Goal: Information Seeking & Learning: Compare options

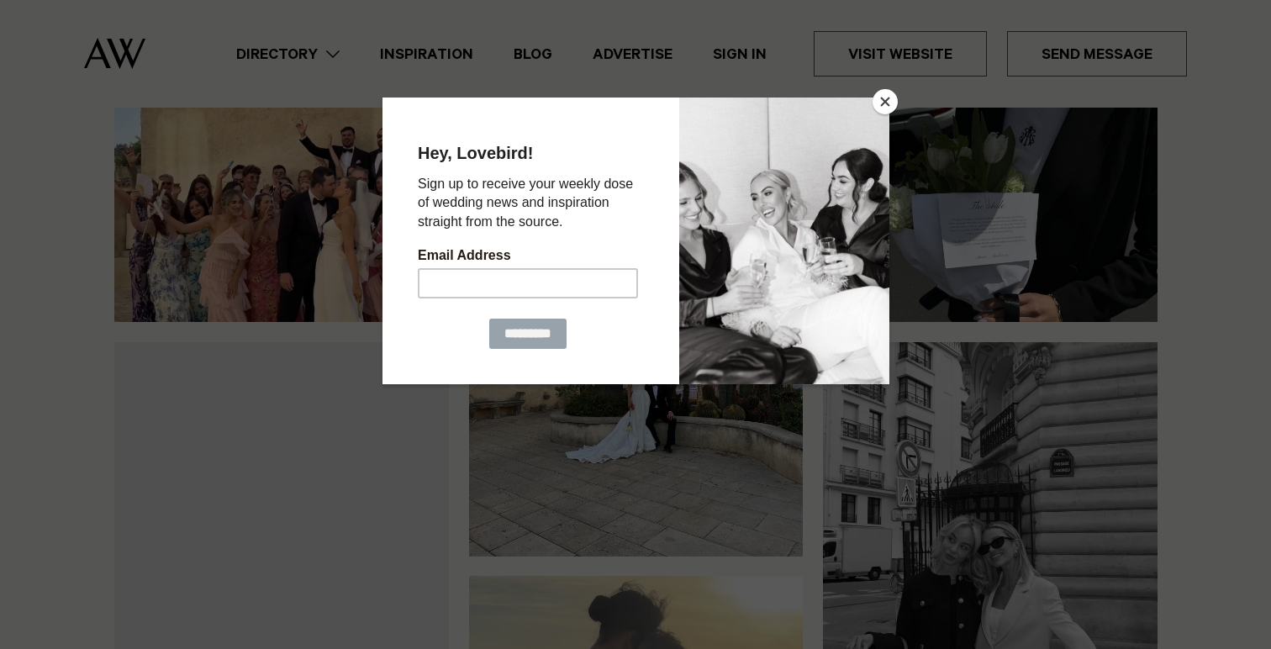
scroll to position [219, 0]
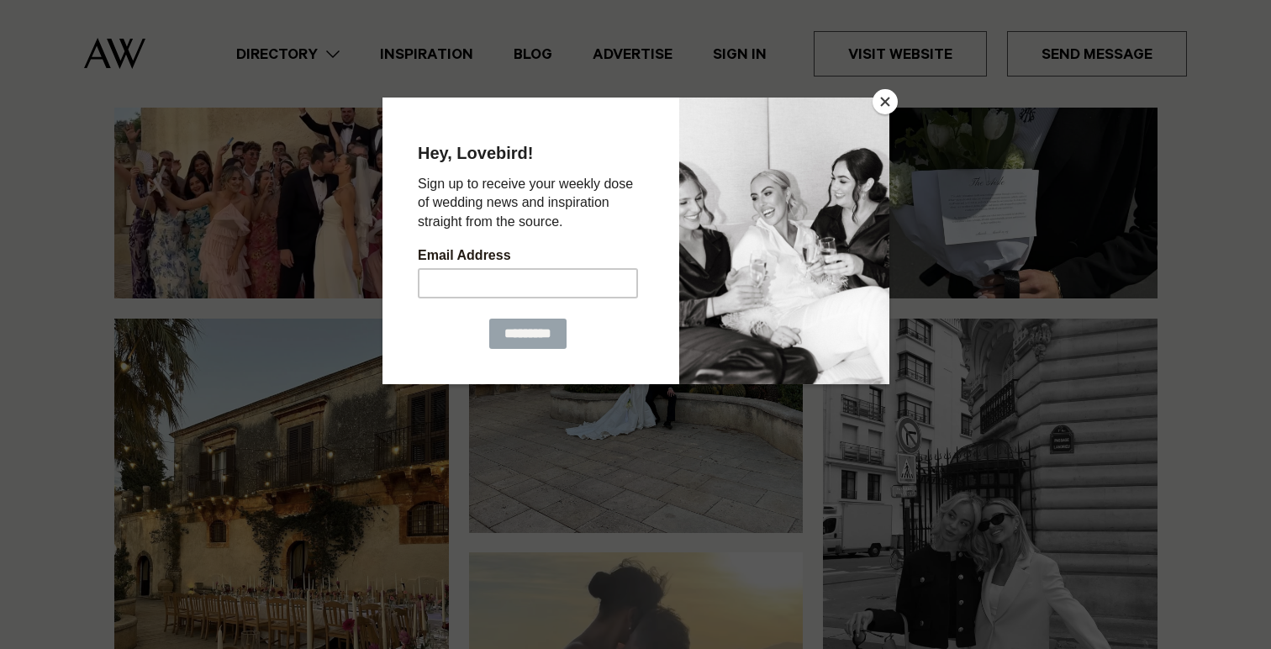
click at [893, 100] on button "Close" at bounding box center [884, 101] width 25 height 25
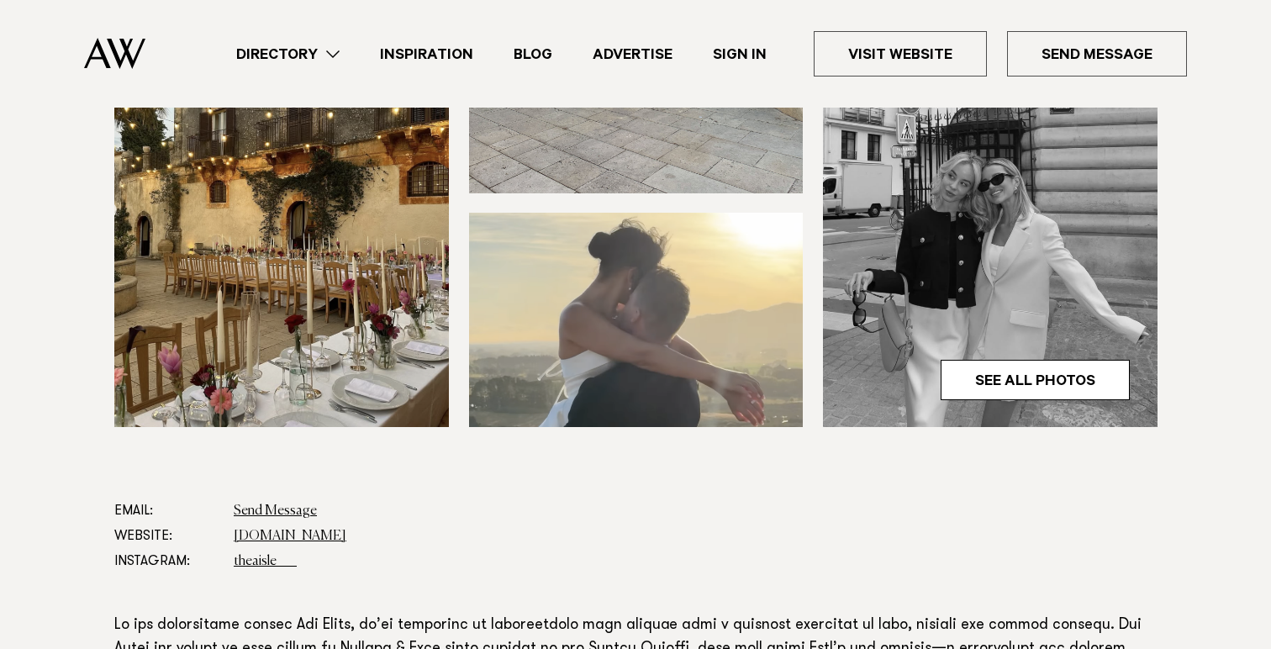
scroll to position [560, 0]
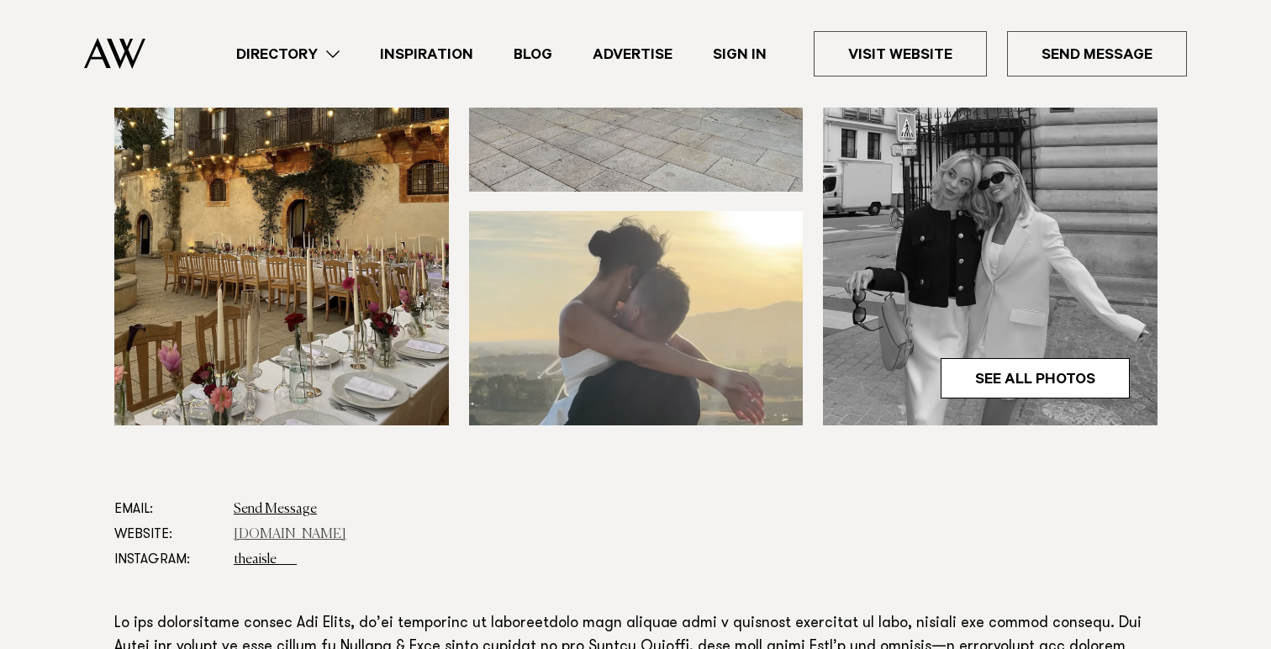
click at [283, 528] on link "www.theaisle.co.nz" at bounding box center [290, 534] width 113 height 13
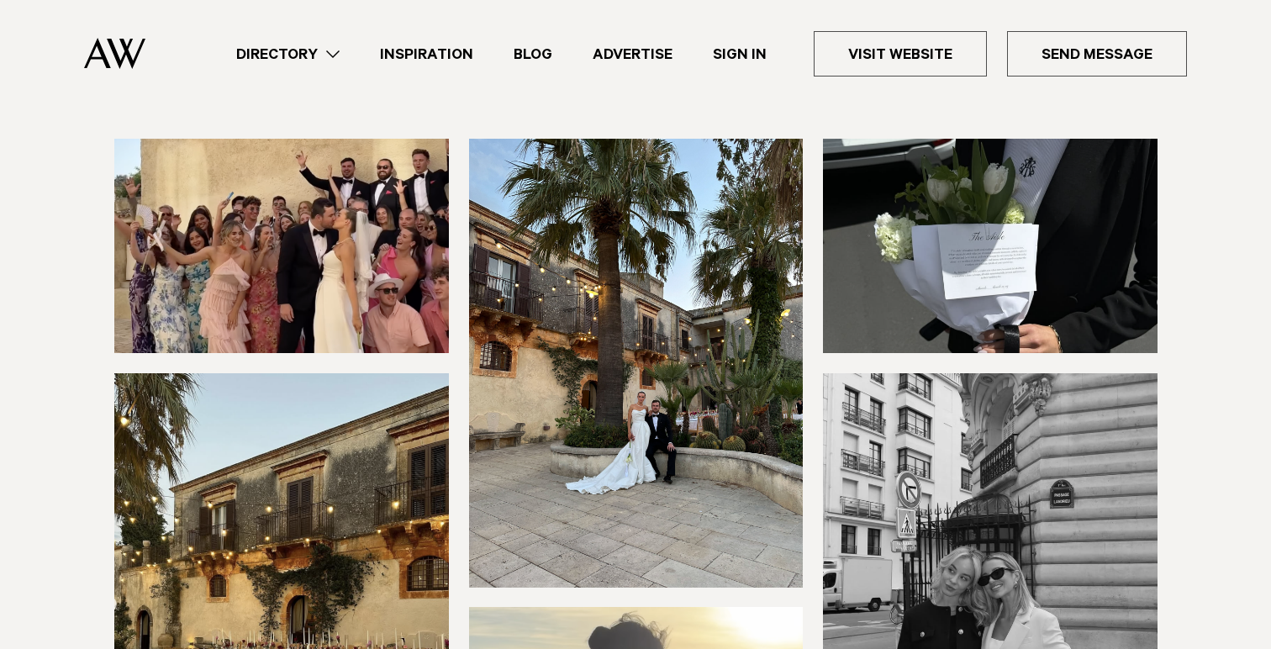
scroll to position [0, 0]
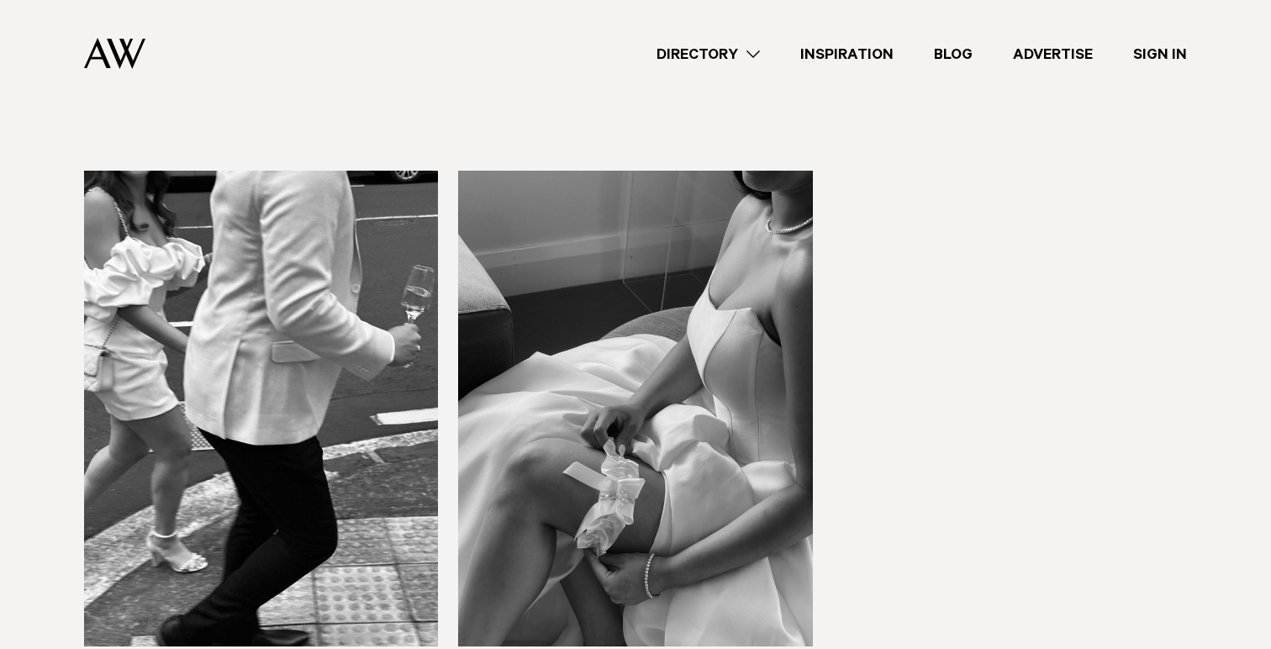
scroll to position [1119, 0]
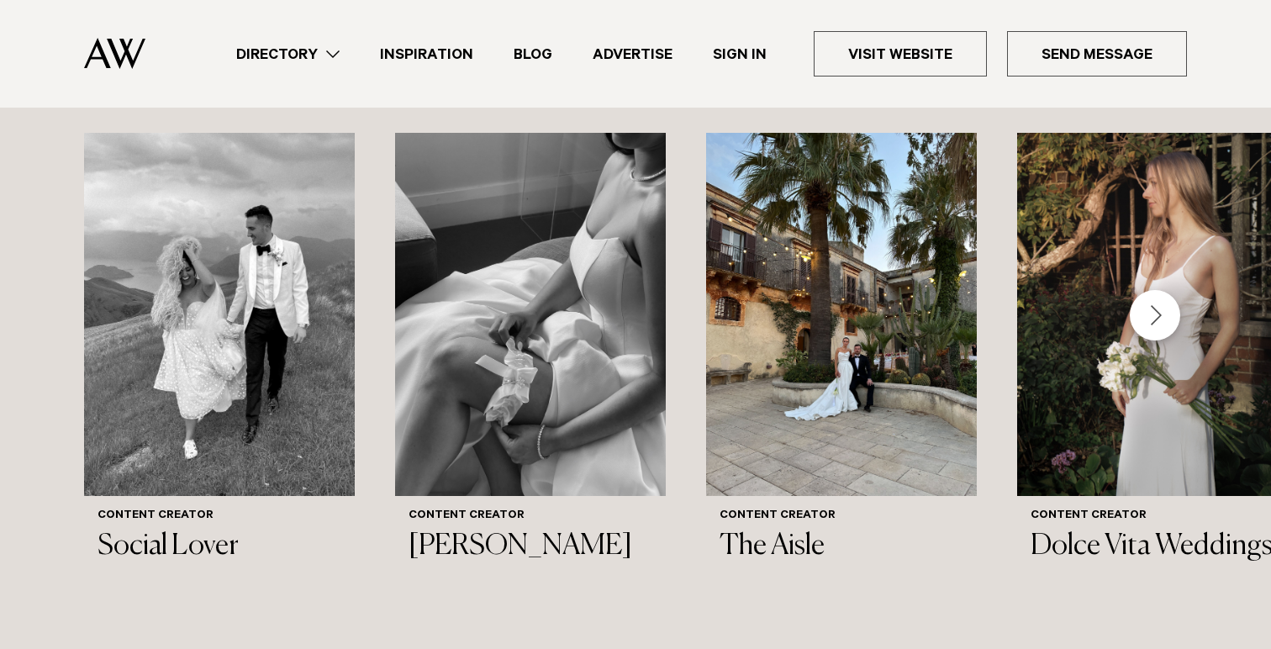
scroll to position [1638, 0]
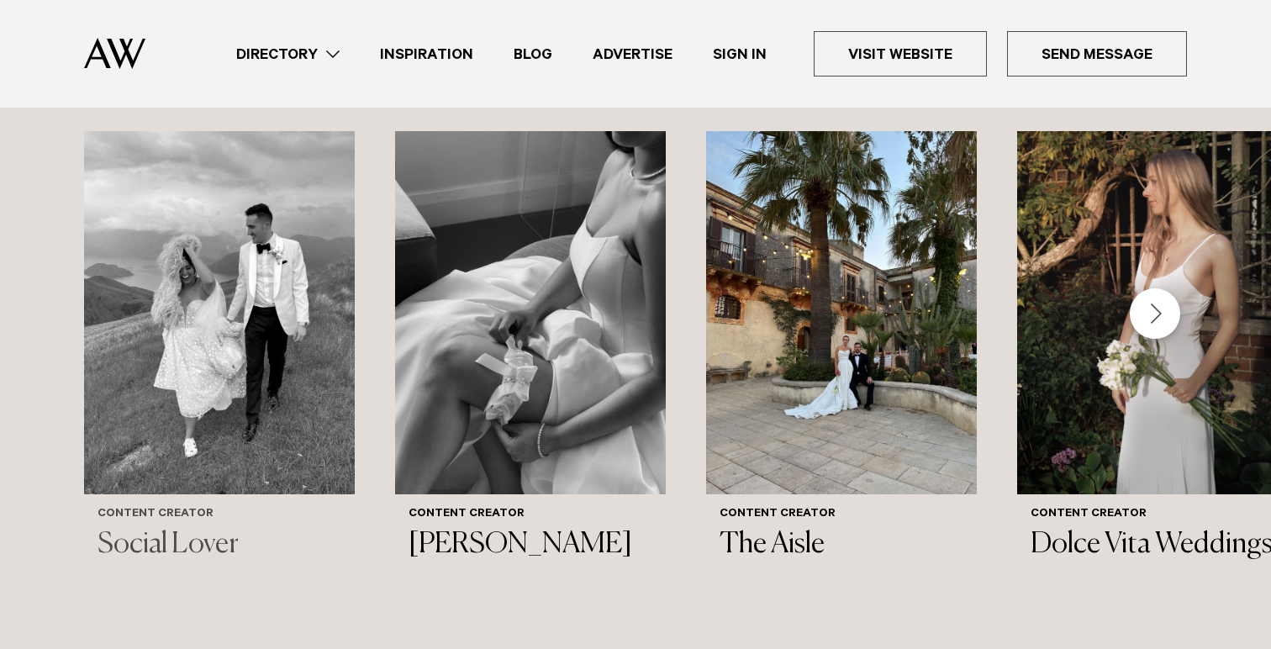
click at [228, 528] on h3 "Social Lover" at bounding box center [219, 545] width 244 height 34
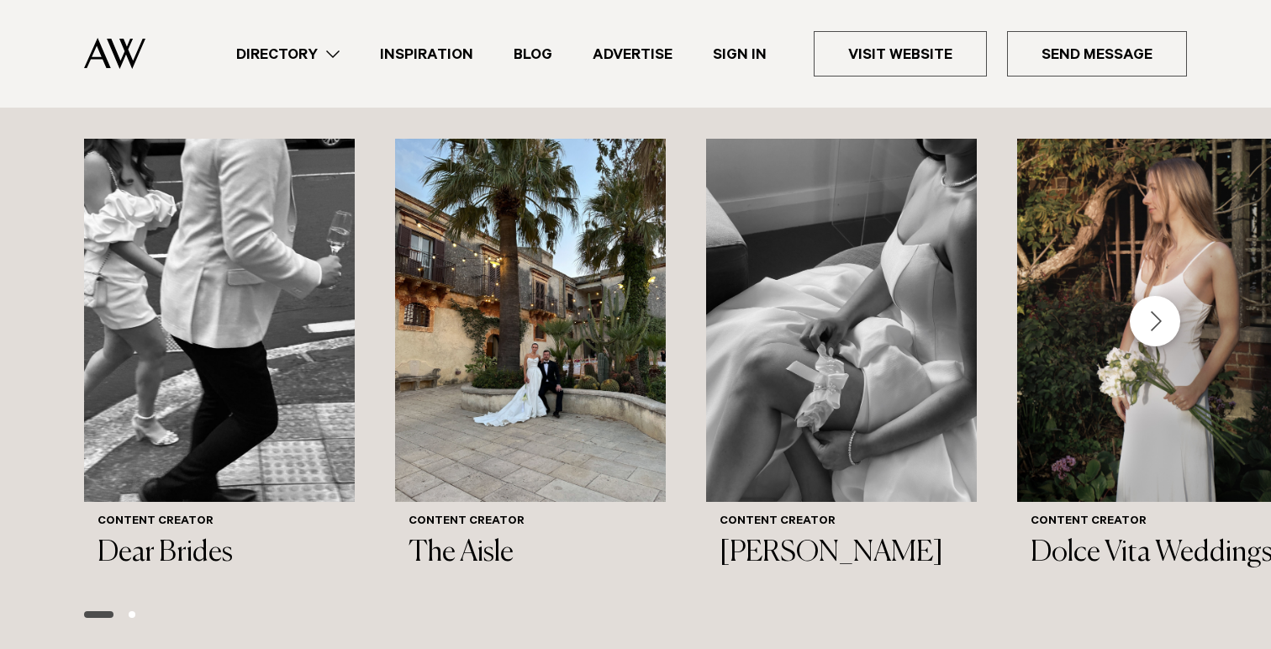
scroll to position [882, 0]
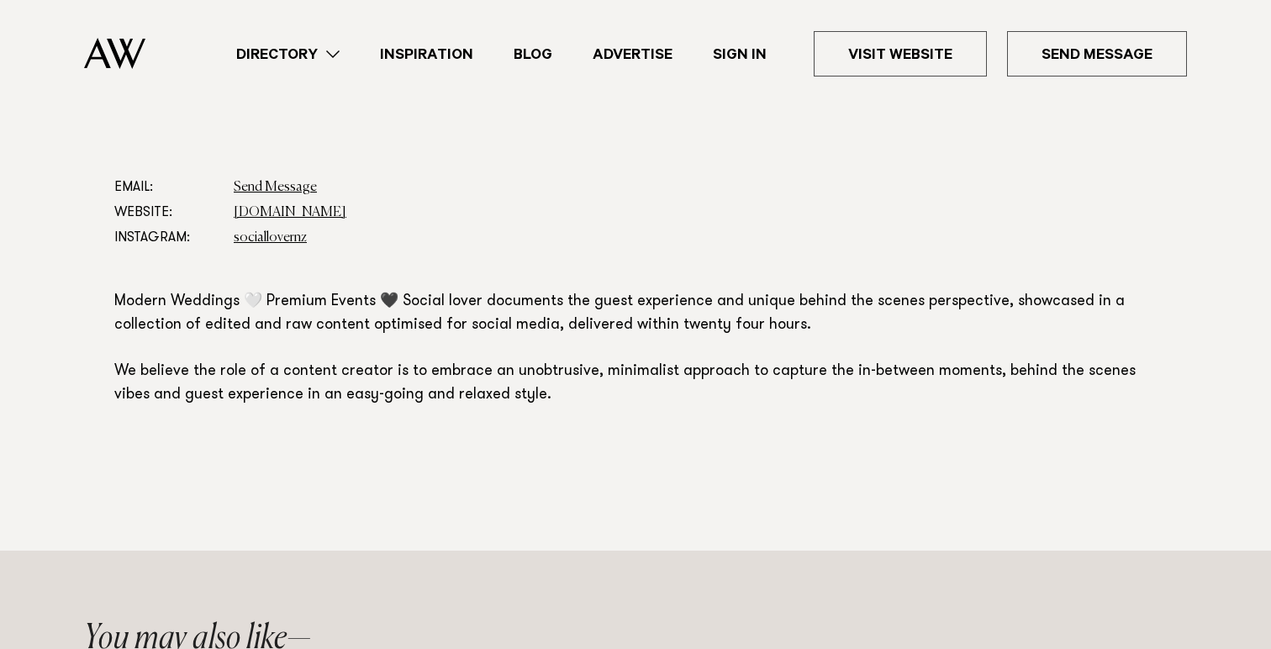
click at [335, 60] on link "Directory" at bounding box center [288, 54] width 144 height 23
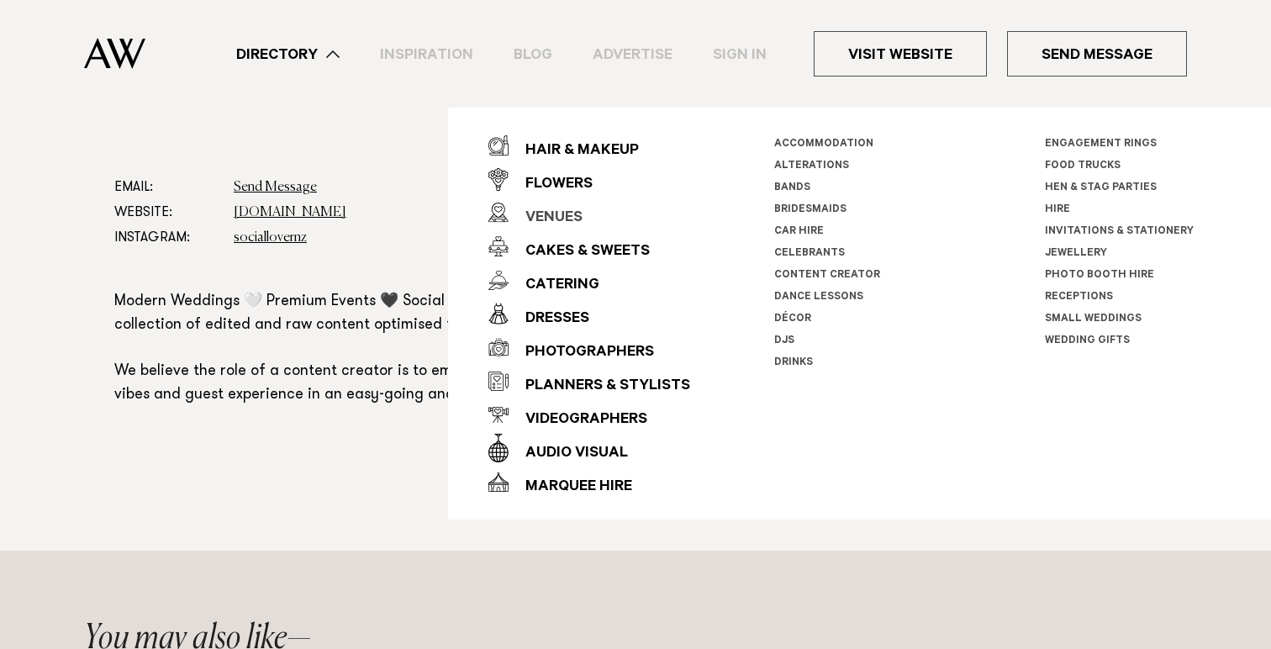
click at [571, 215] on div "Venues" at bounding box center [545, 219] width 74 height 34
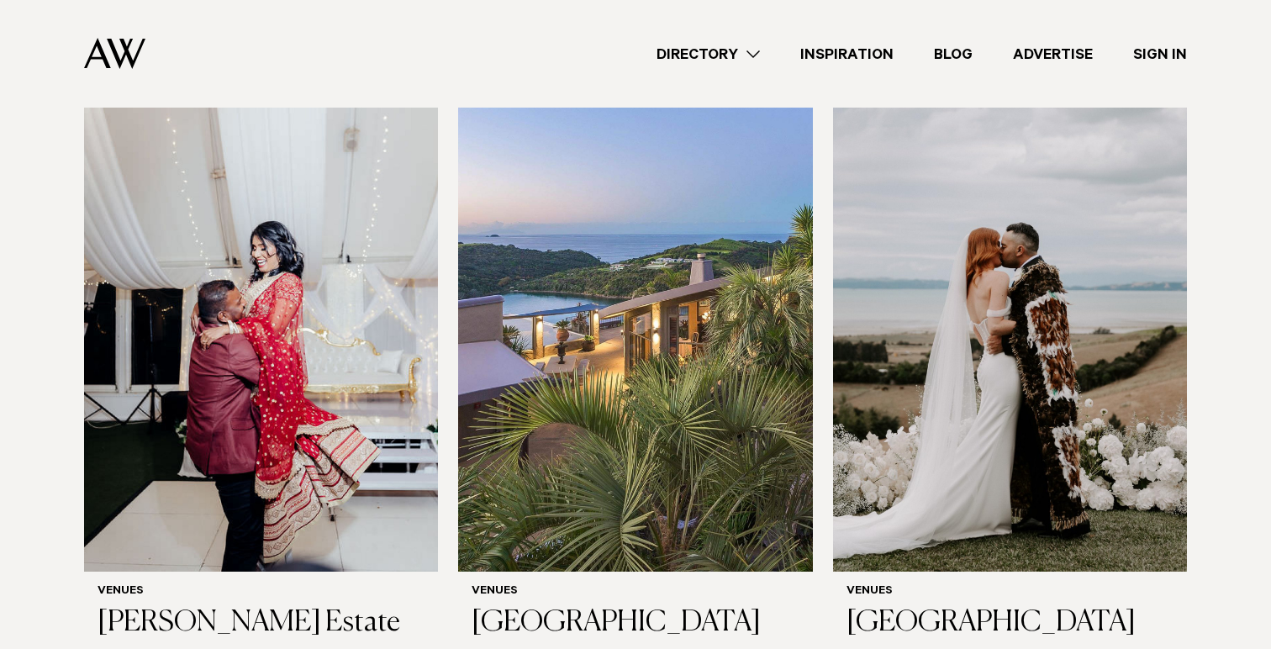
scroll to position [4328, 0]
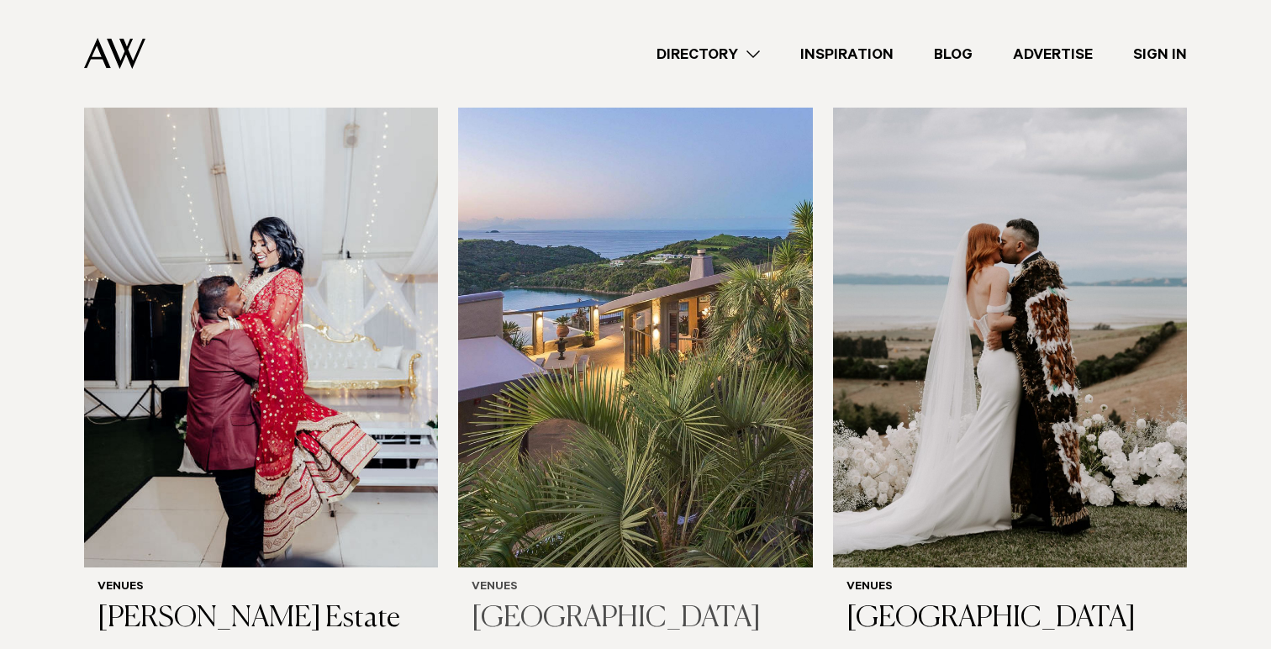
click at [550, 602] on h3 "[GEOGRAPHIC_DATA]" at bounding box center [634, 619] width 327 height 34
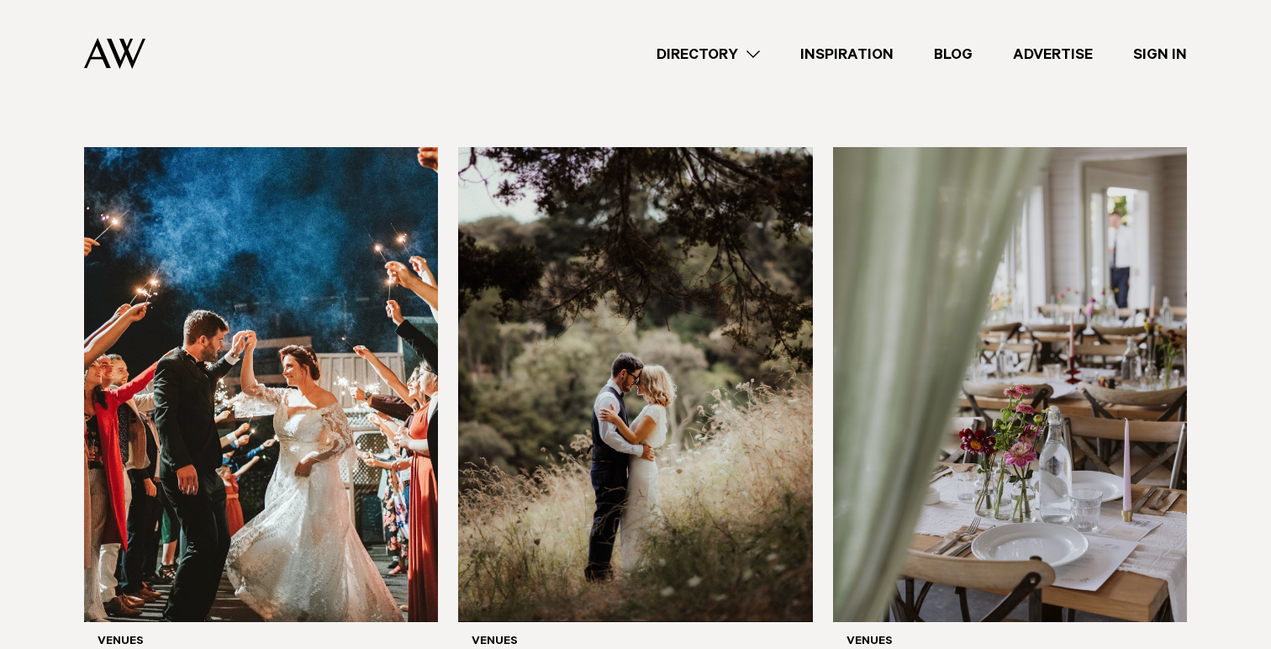
scroll to position [7351, 0]
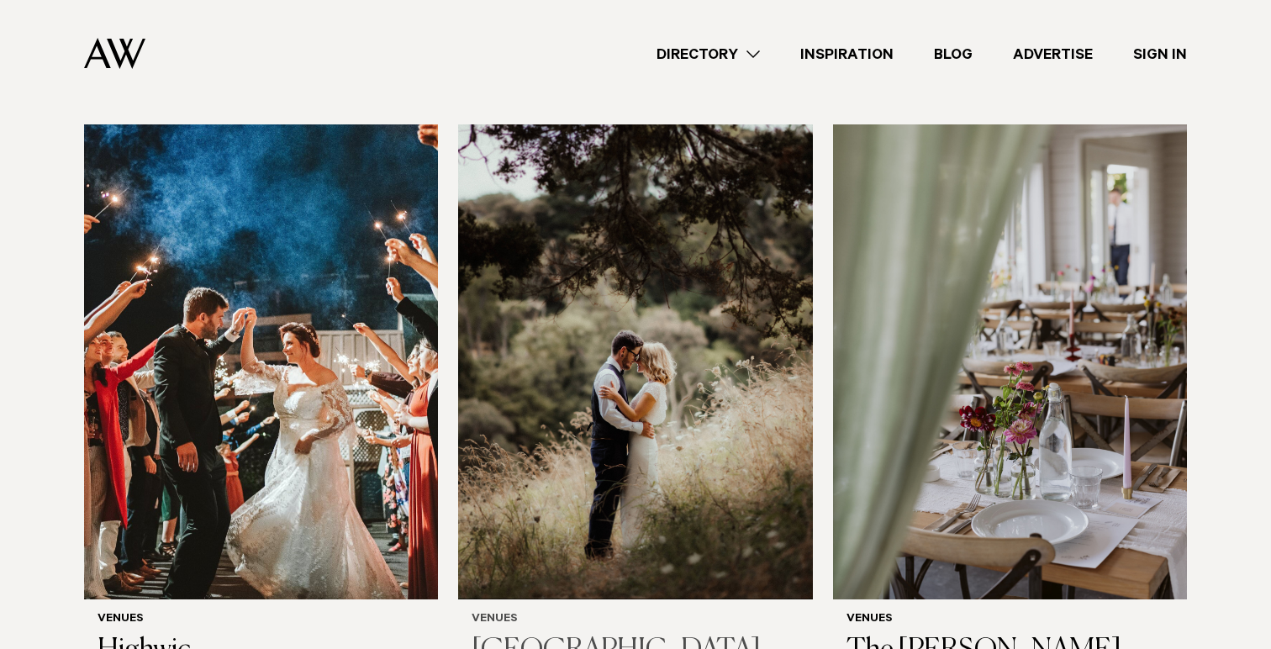
click at [672, 491] on img at bounding box center [635, 361] width 354 height 475
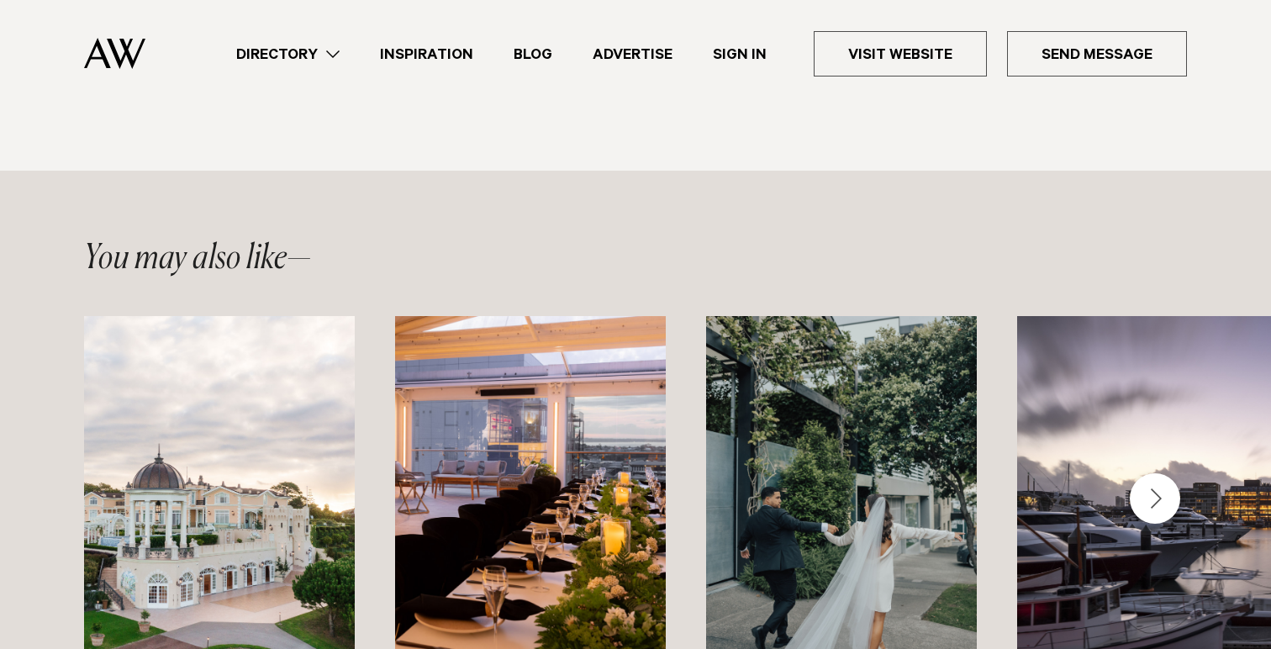
scroll to position [1721, 0]
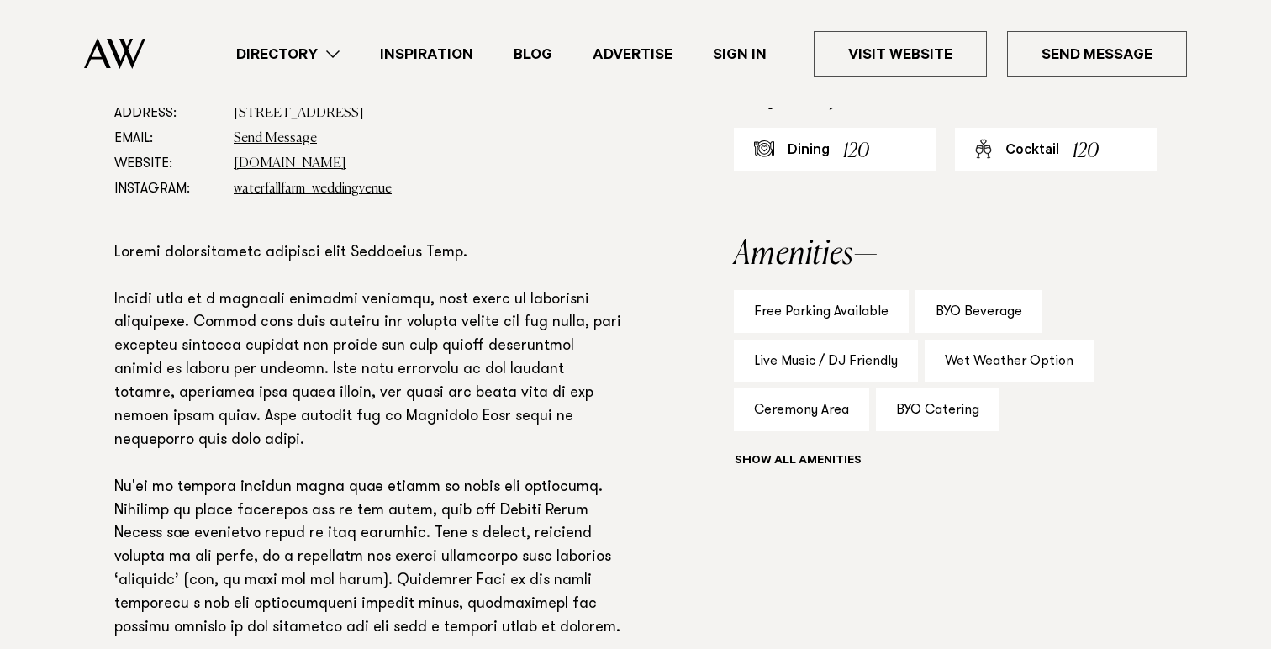
scroll to position [966, 0]
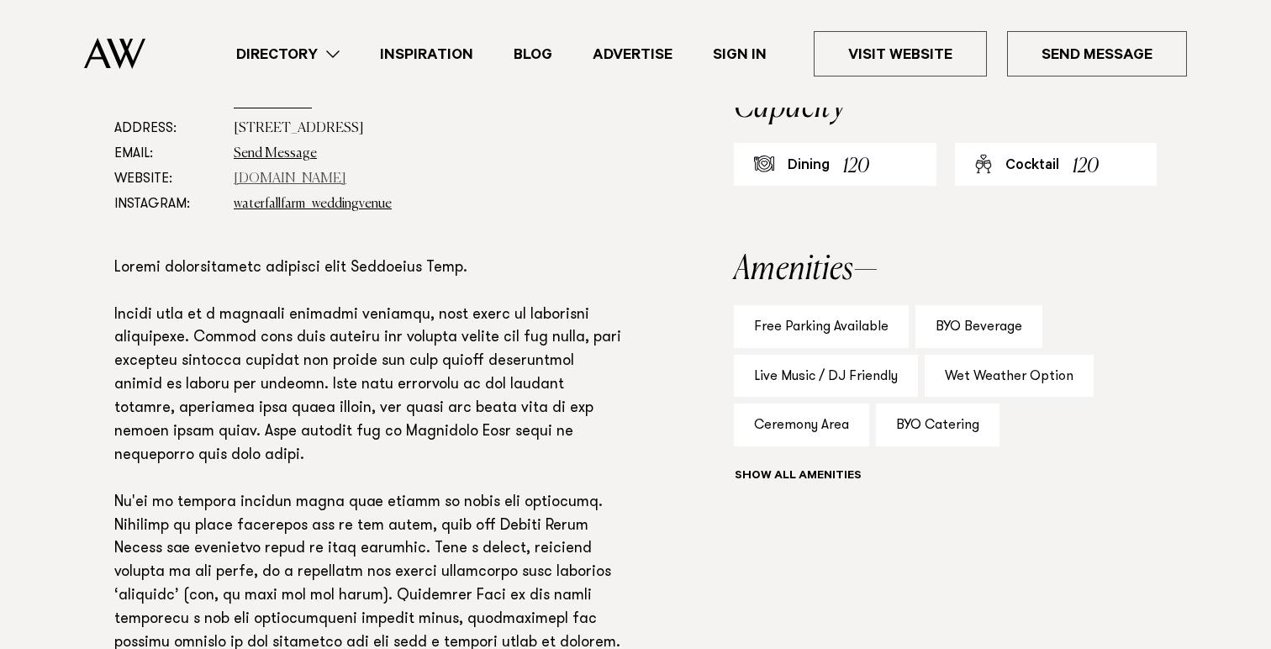
click at [305, 175] on link "www.waterfallfarm.net" at bounding box center [290, 178] width 113 height 13
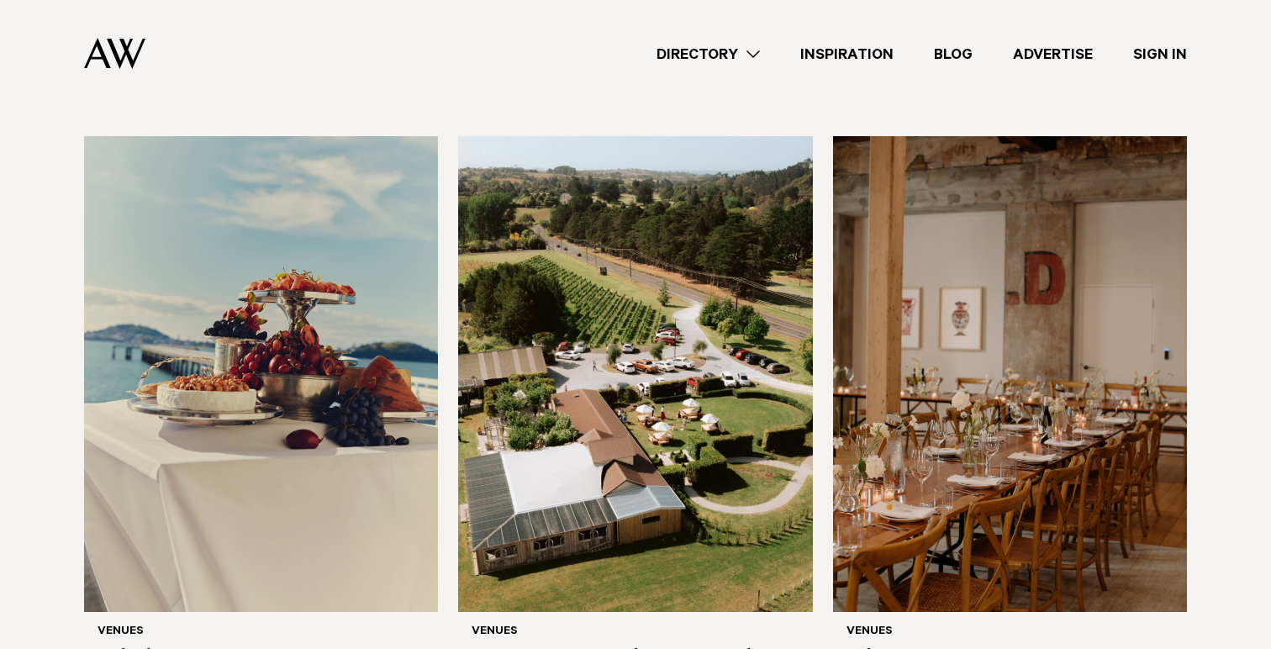
scroll to position [7978, 0]
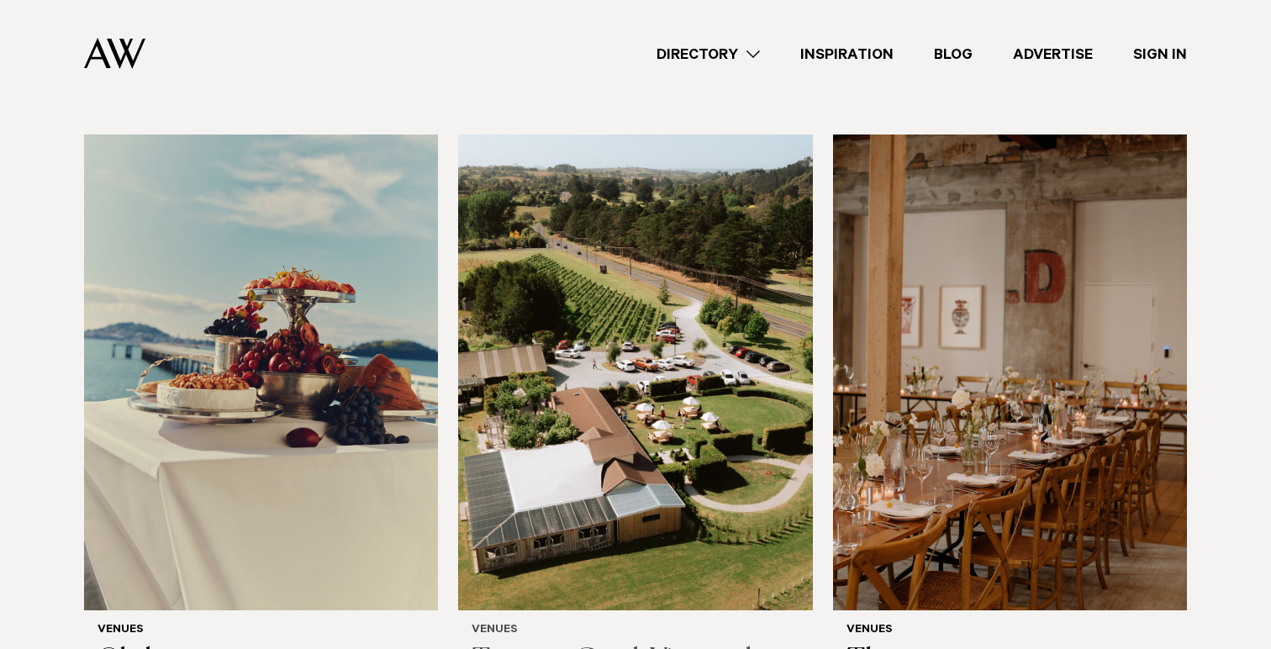
click at [542, 414] on img at bounding box center [635, 371] width 354 height 475
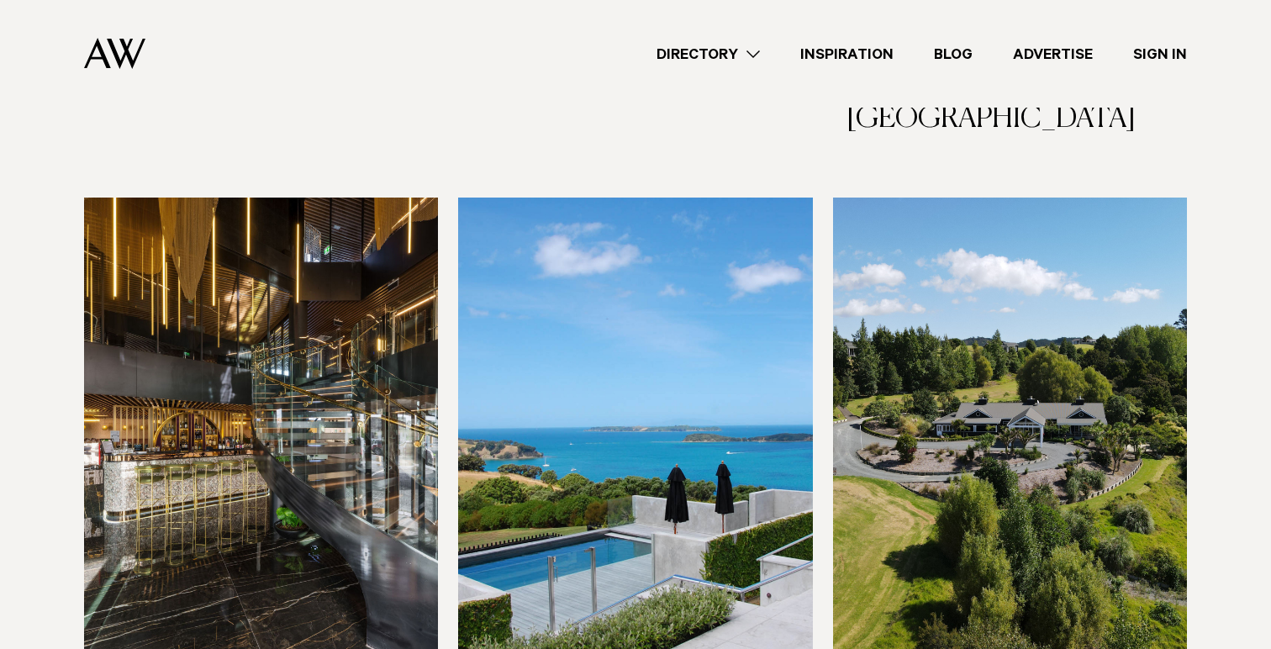
scroll to position [8553, 0]
click at [617, 377] on img at bounding box center [635, 435] width 354 height 475
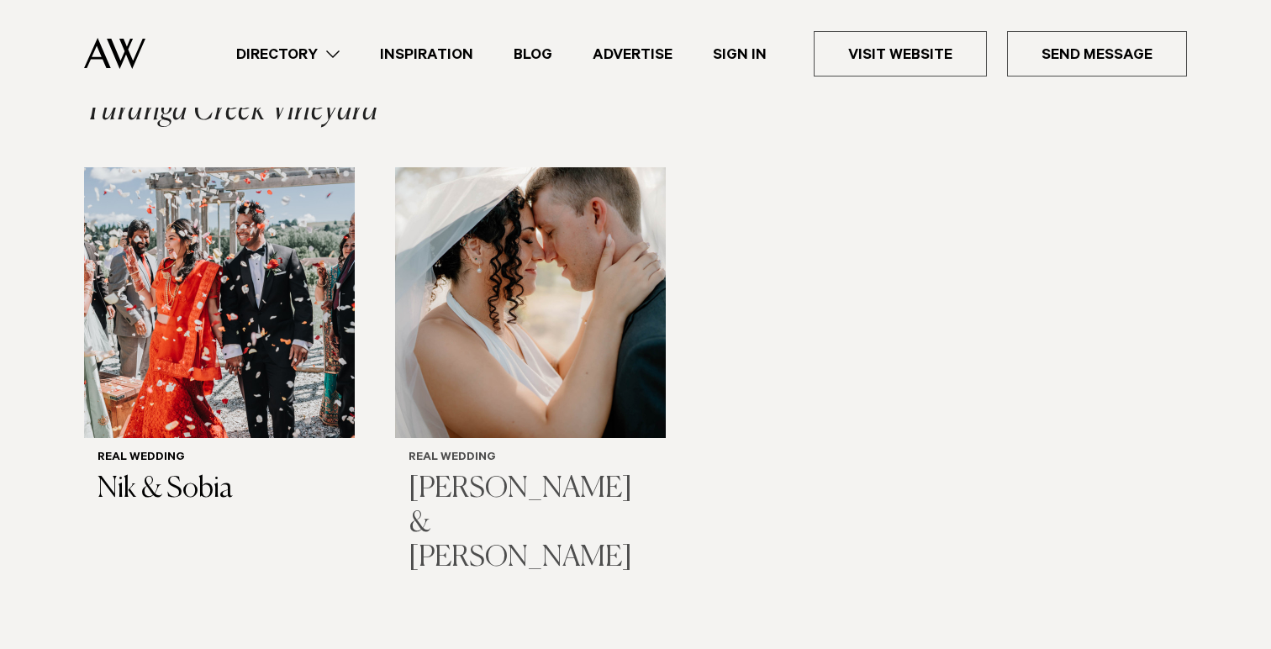
scroll to position [1442, 0]
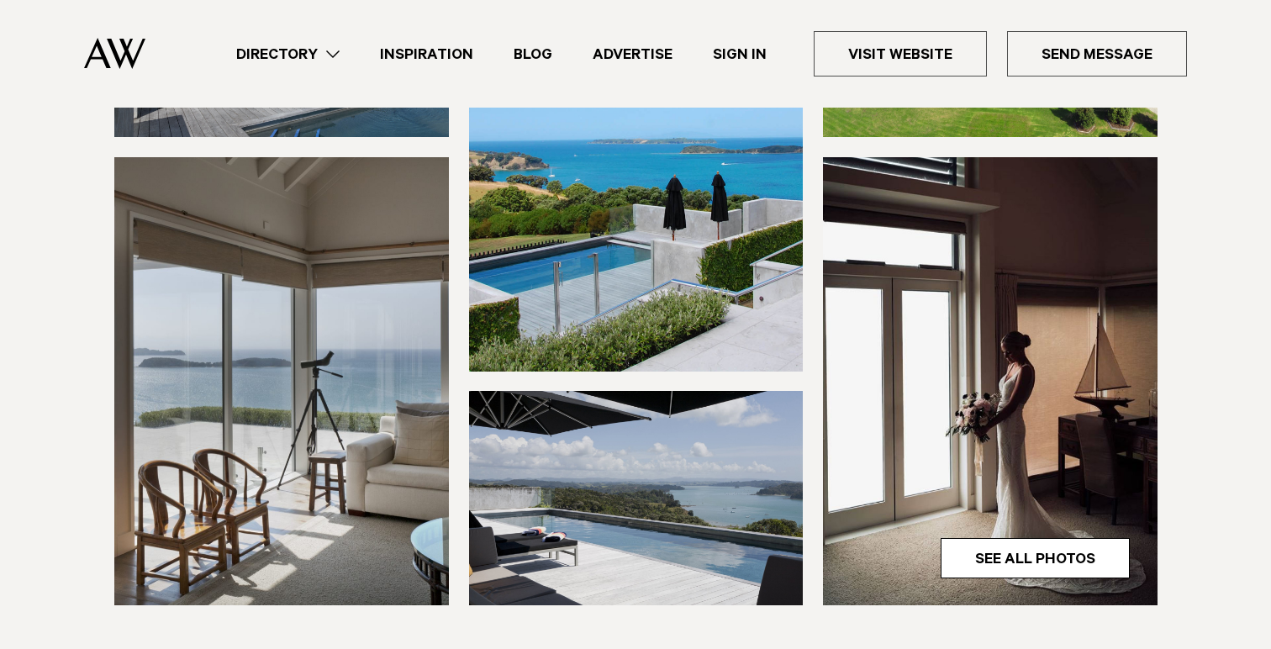
scroll to position [471, 0]
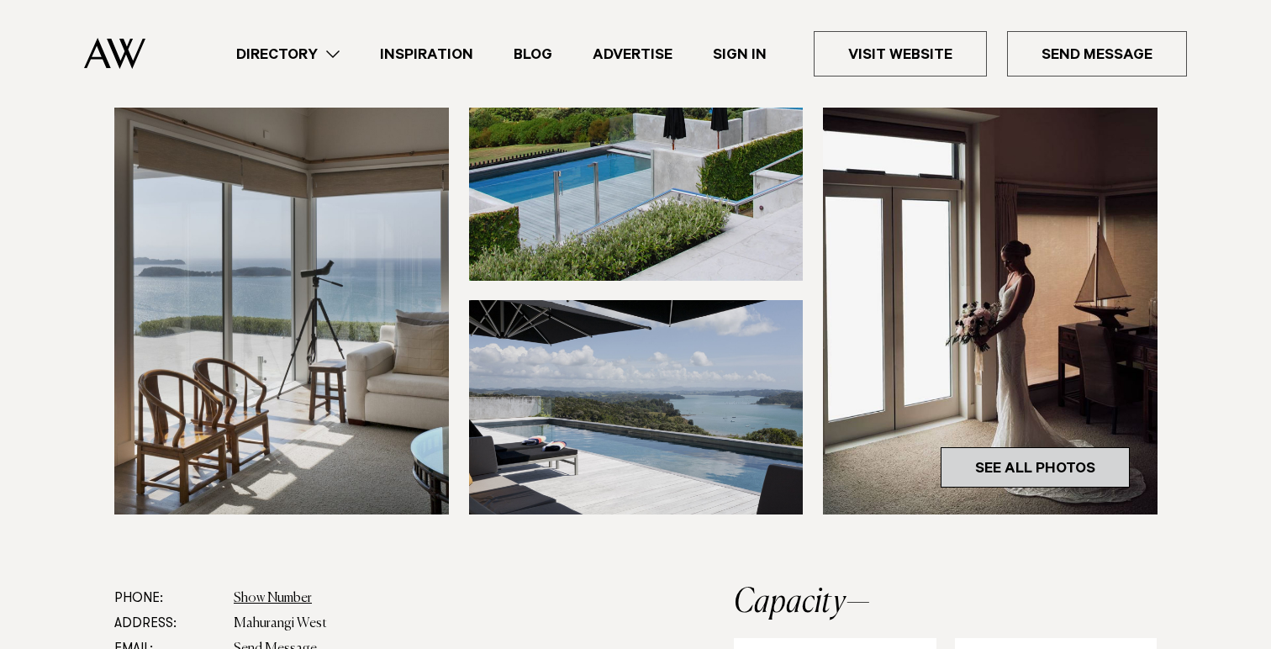
click at [1033, 465] on link "See All Photos" at bounding box center [1034, 467] width 189 height 40
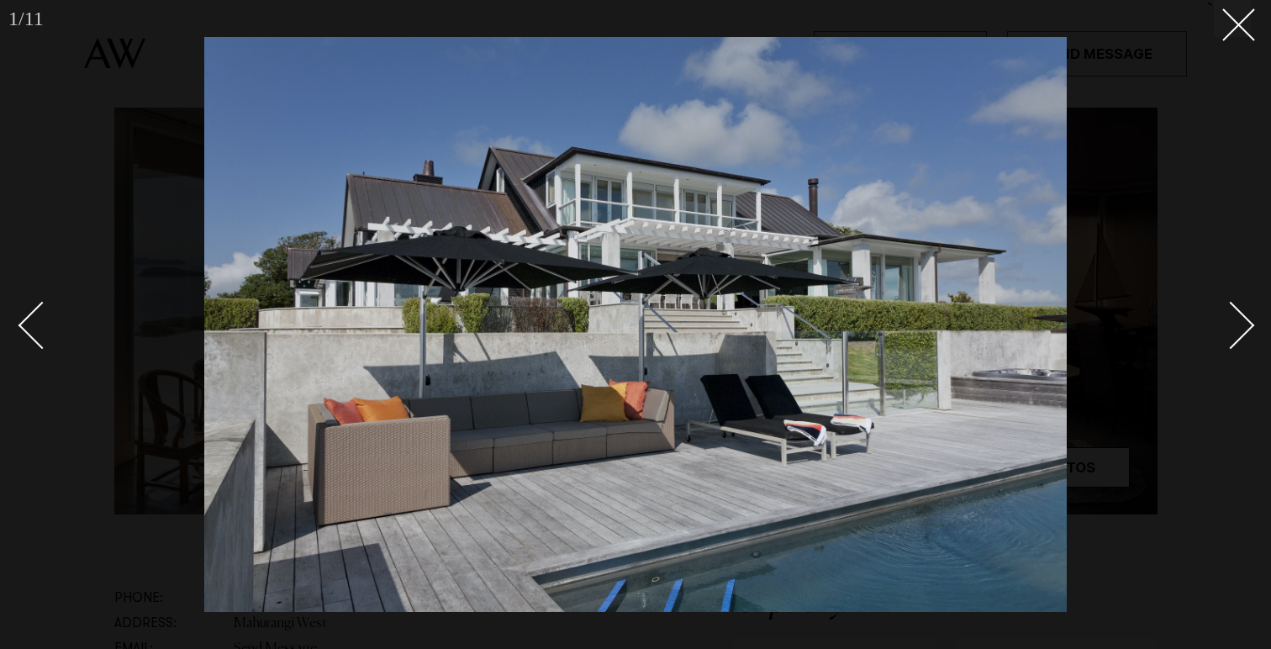
click at [1233, 330] on div "Next slide" at bounding box center [1231, 326] width 48 height 48
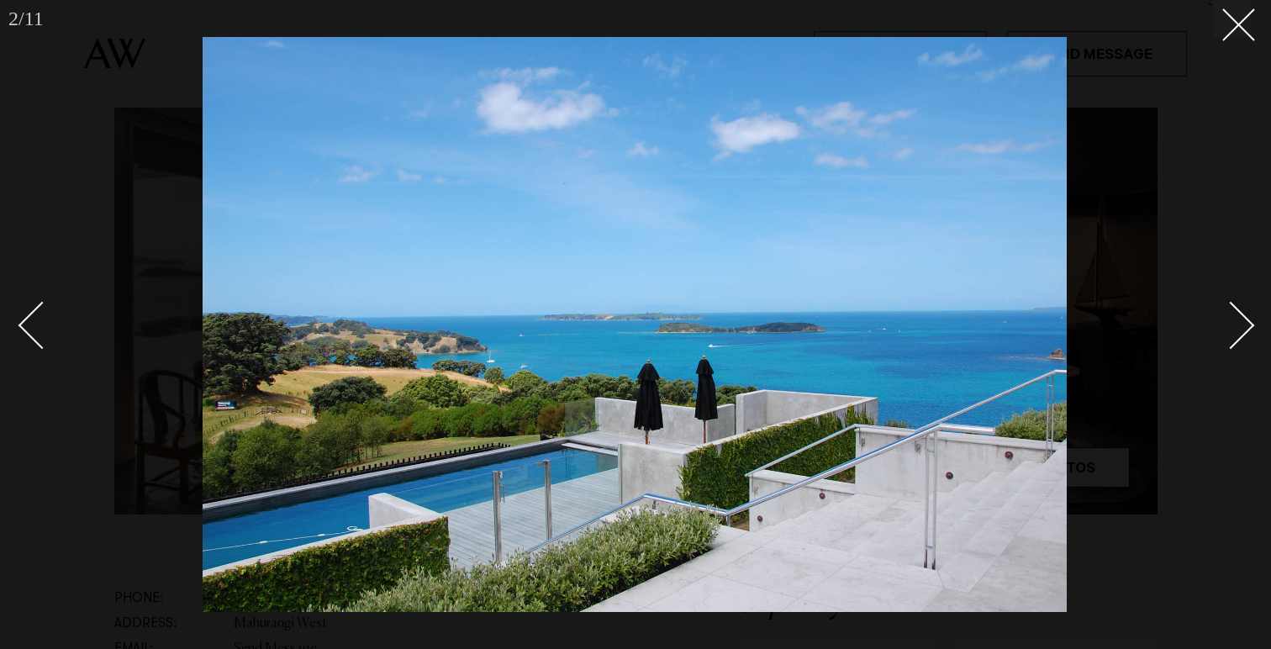
click at [1233, 330] on div "Next slide" at bounding box center [1231, 326] width 48 height 48
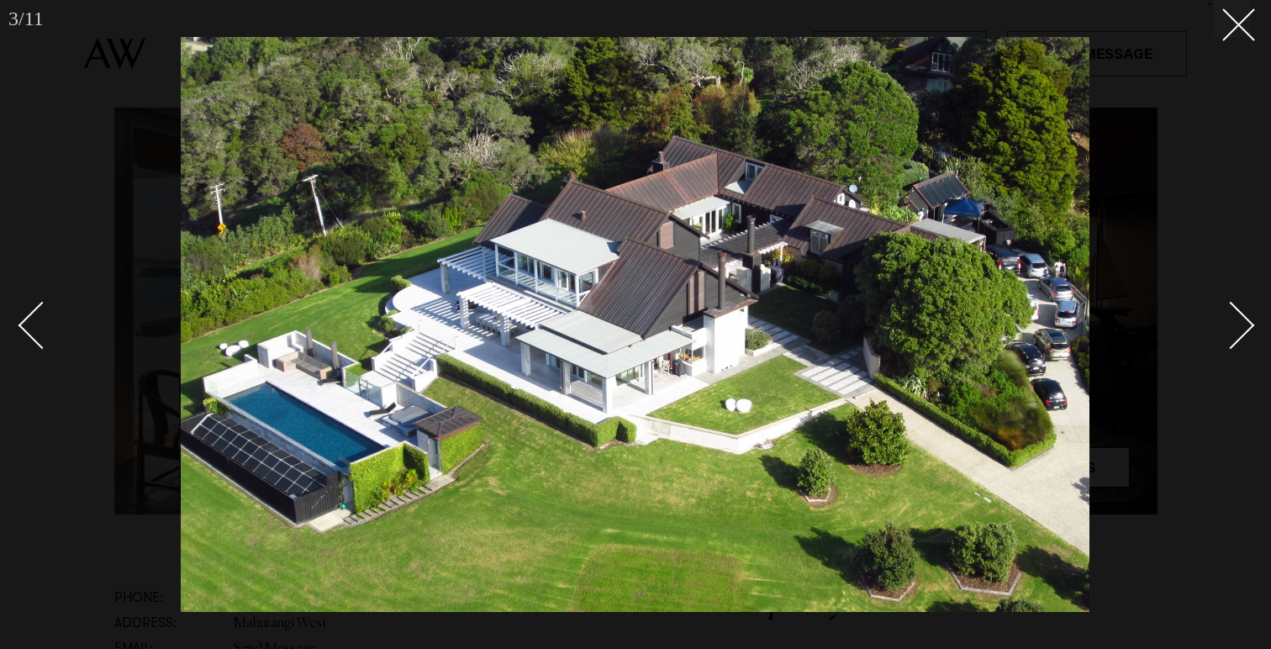
click at [1233, 330] on div "Next slide" at bounding box center [1231, 326] width 48 height 48
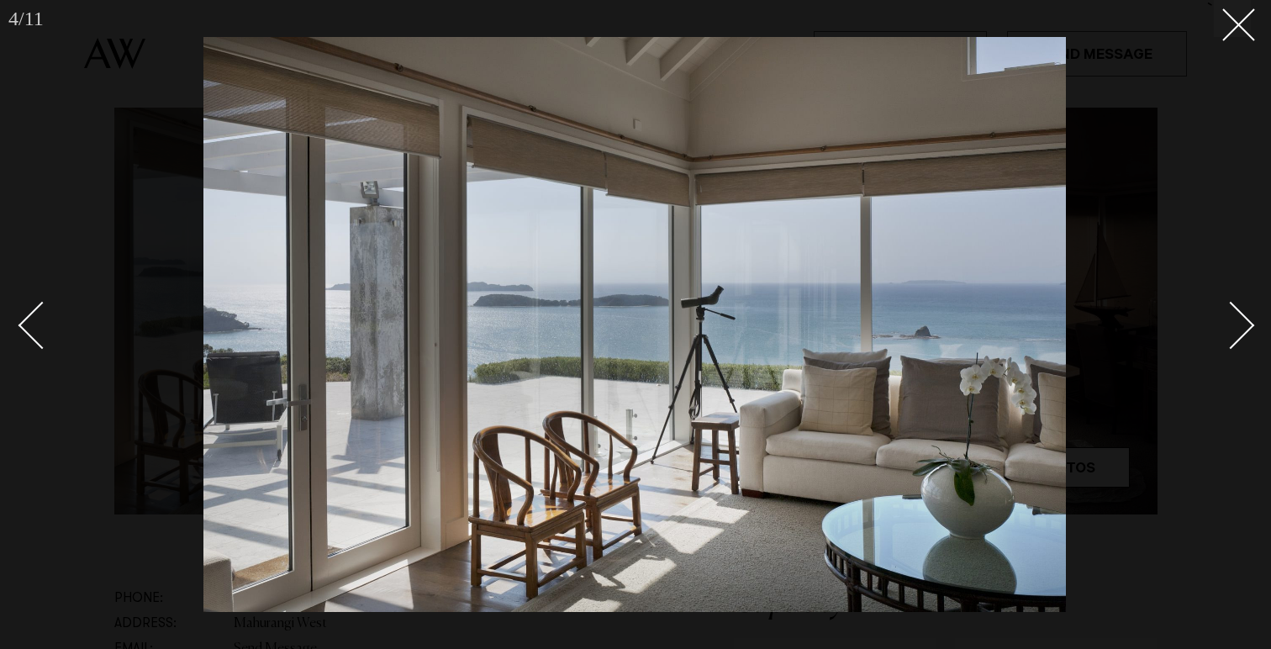
click at [1233, 330] on div "Next slide" at bounding box center [1231, 326] width 48 height 48
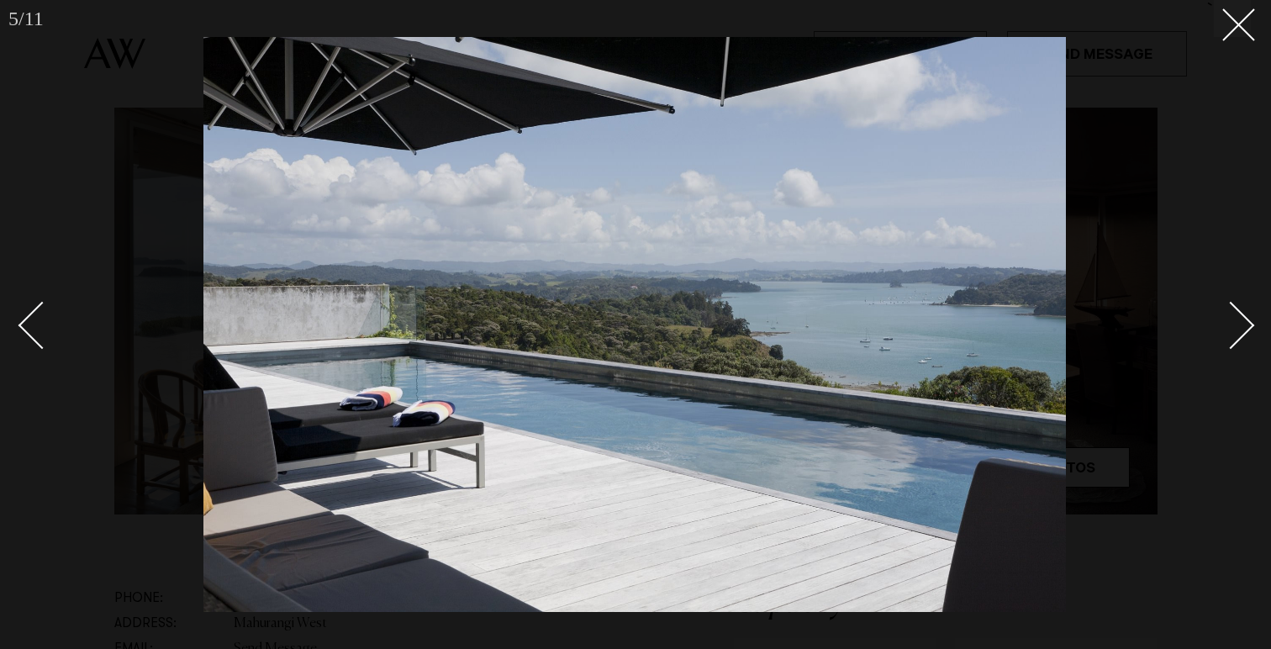
click at [1233, 330] on div "Next slide" at bounding box center [1231, 326] width 48 height 48
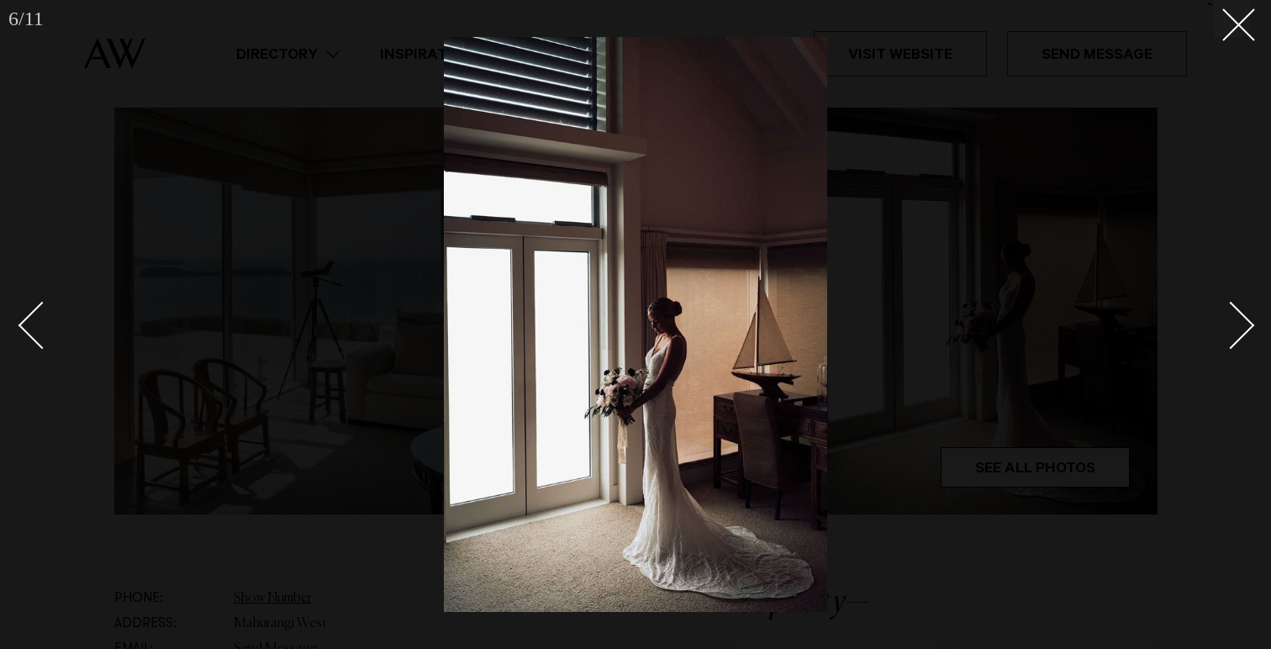
click at [1233, 330] on div "Next slide" at bounding box center [1231, 326] width 48 height 48
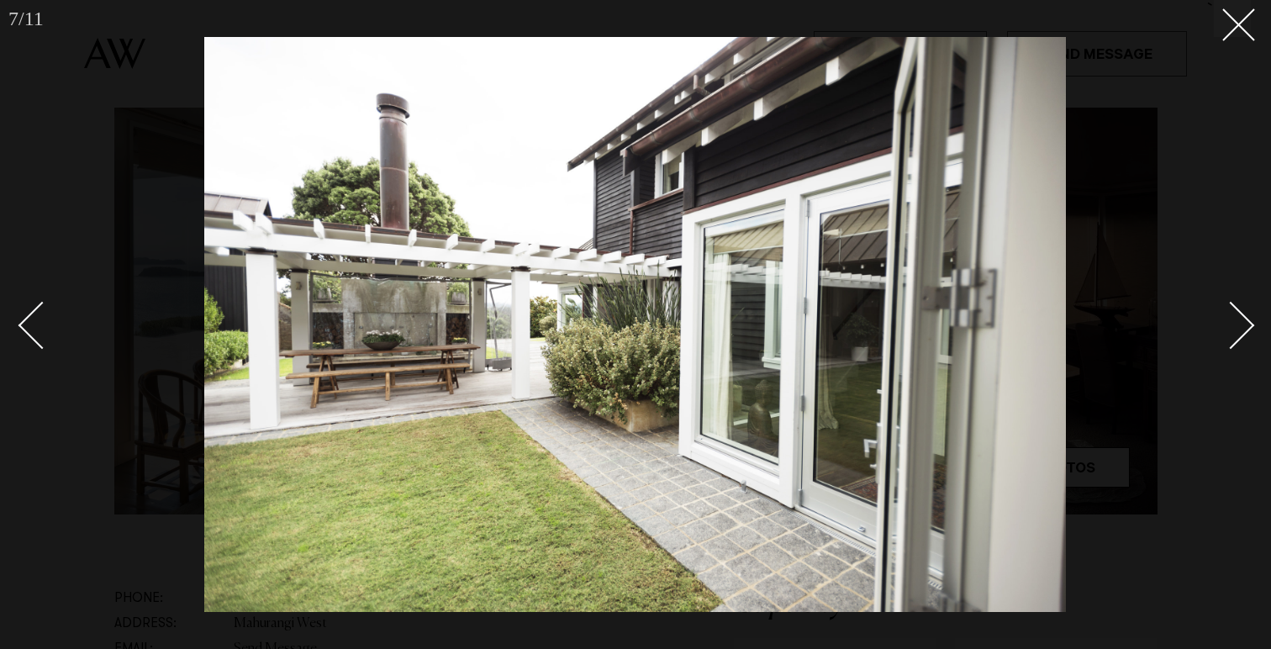
click at [1233, 330] on div "Next slide" at bounding box center [1231, 326] width 48 height 48
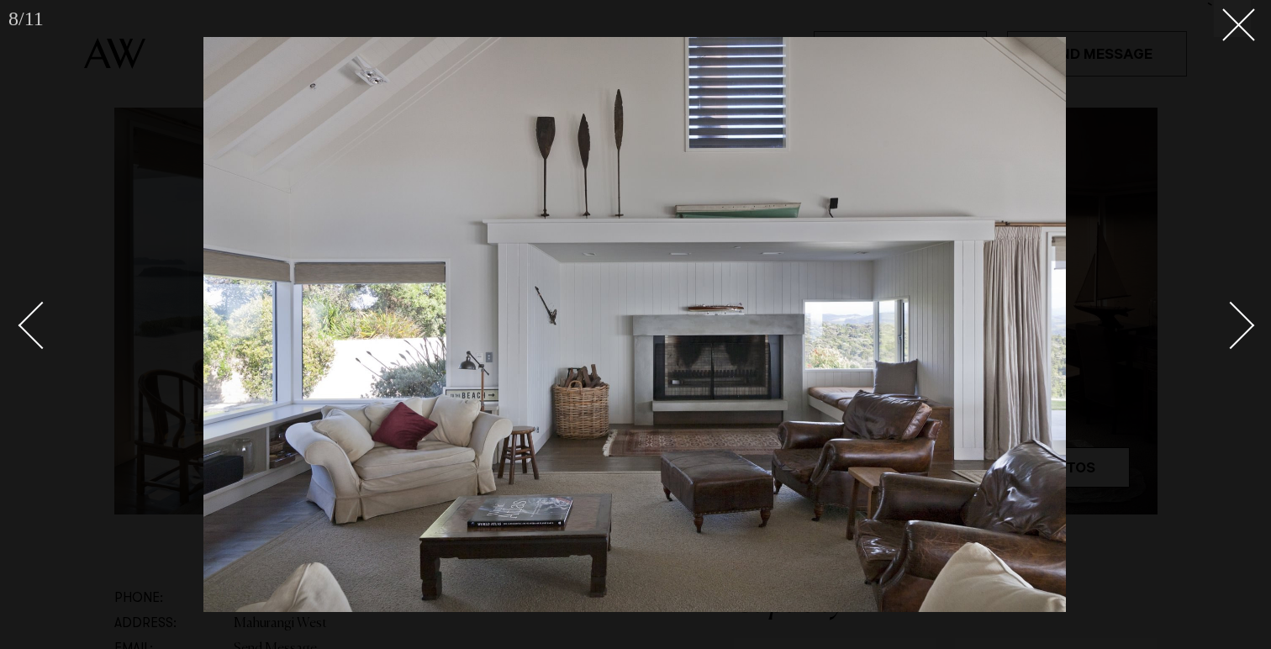
click at [1233, 330] on div "Next slide" at bounding box center [1231, 326] width 48 height 48
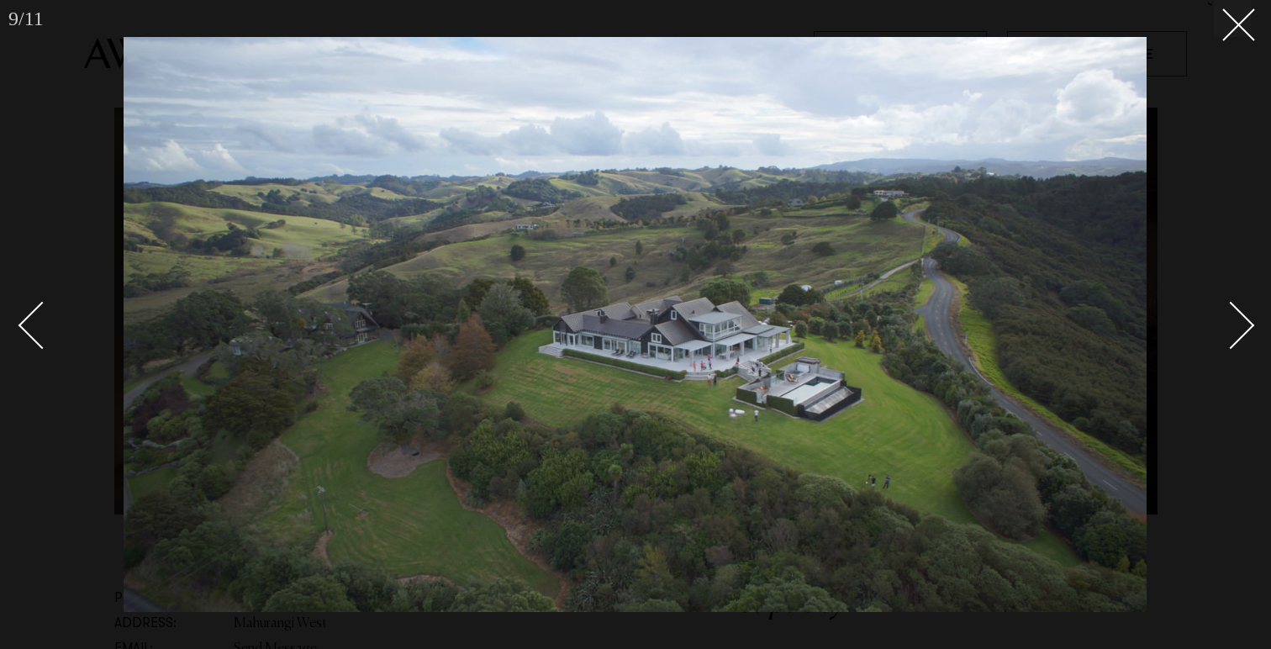
click at [1233, 330] on div "Next slide" at bounding box center [1231, 326] width 48 height 48
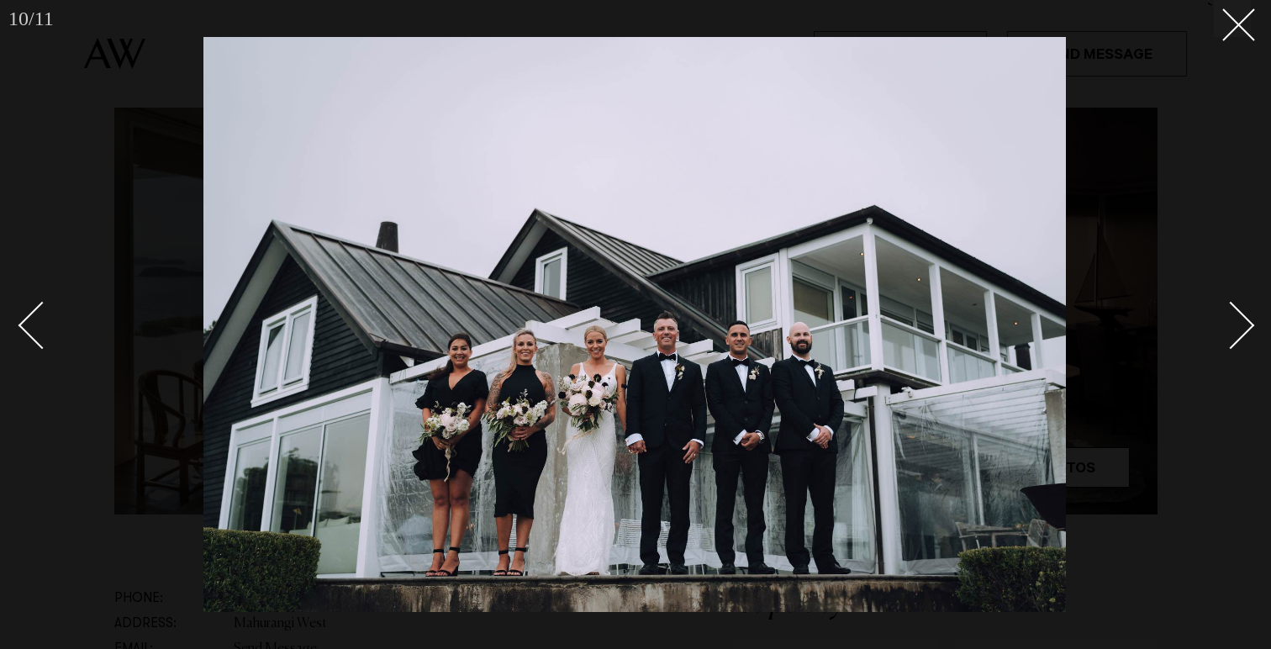
click at [1233, 330] on div "Next slide" at bounding box center [1231, 326] width 48 height 48
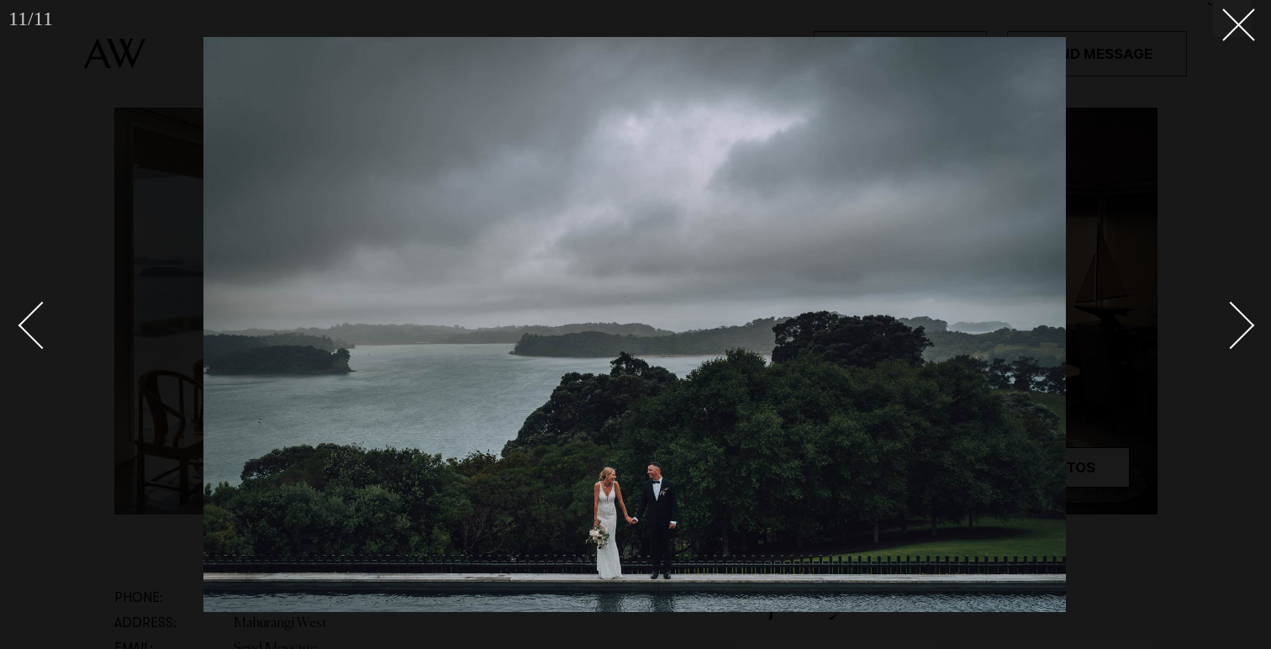
click at [1233, 330] on div "Next slide" at bounding box center [1231, 326] width 48 height 48
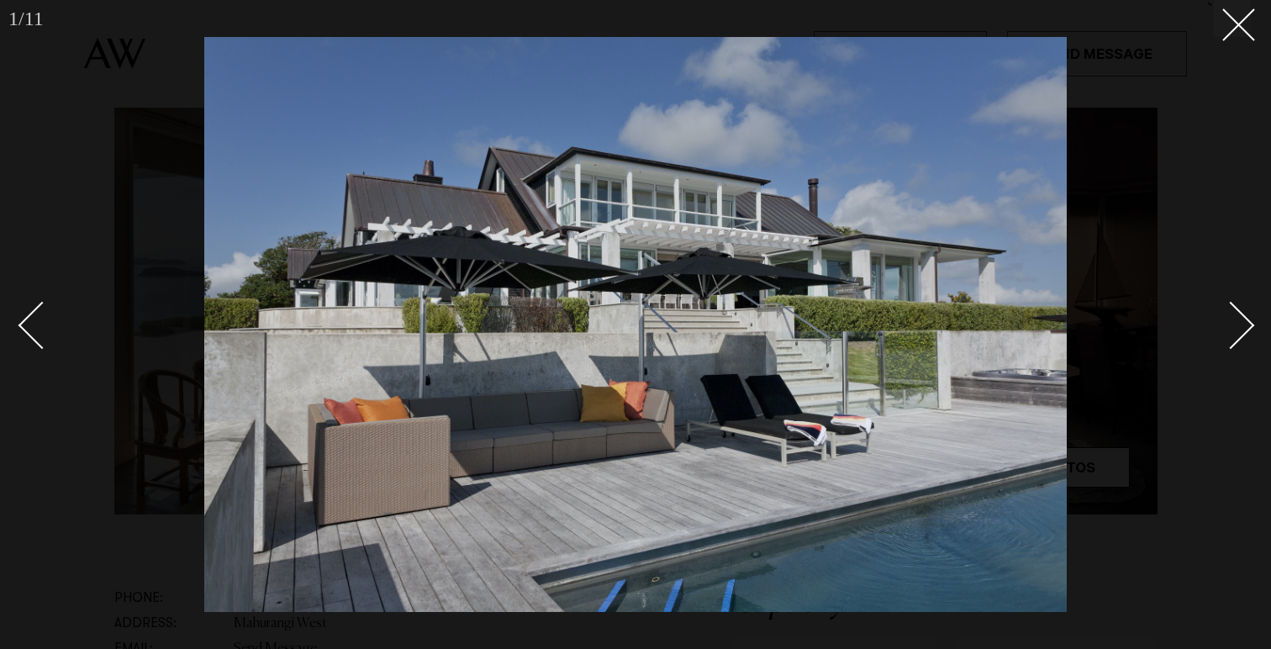
click at [1233, 330] on div "Next slide" at bounding box center [1231, 326] width 48 height 48
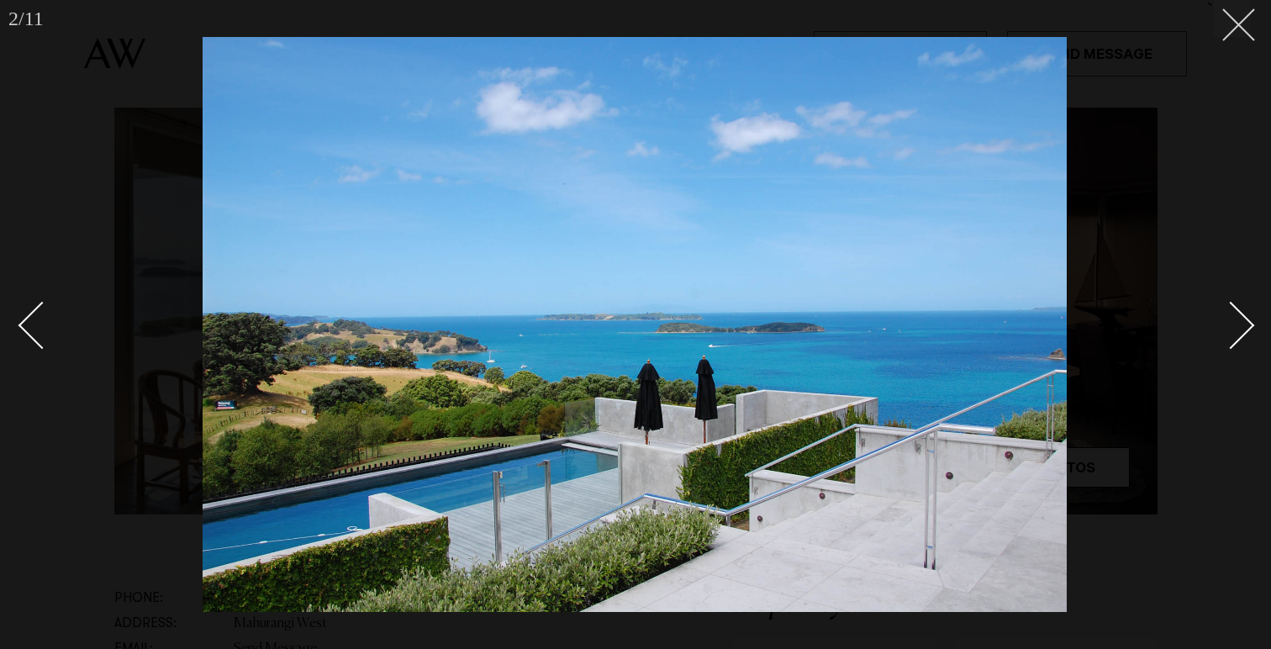
click at [1233, 29] on line at bounding box center [1238, 24] width 31 height 31
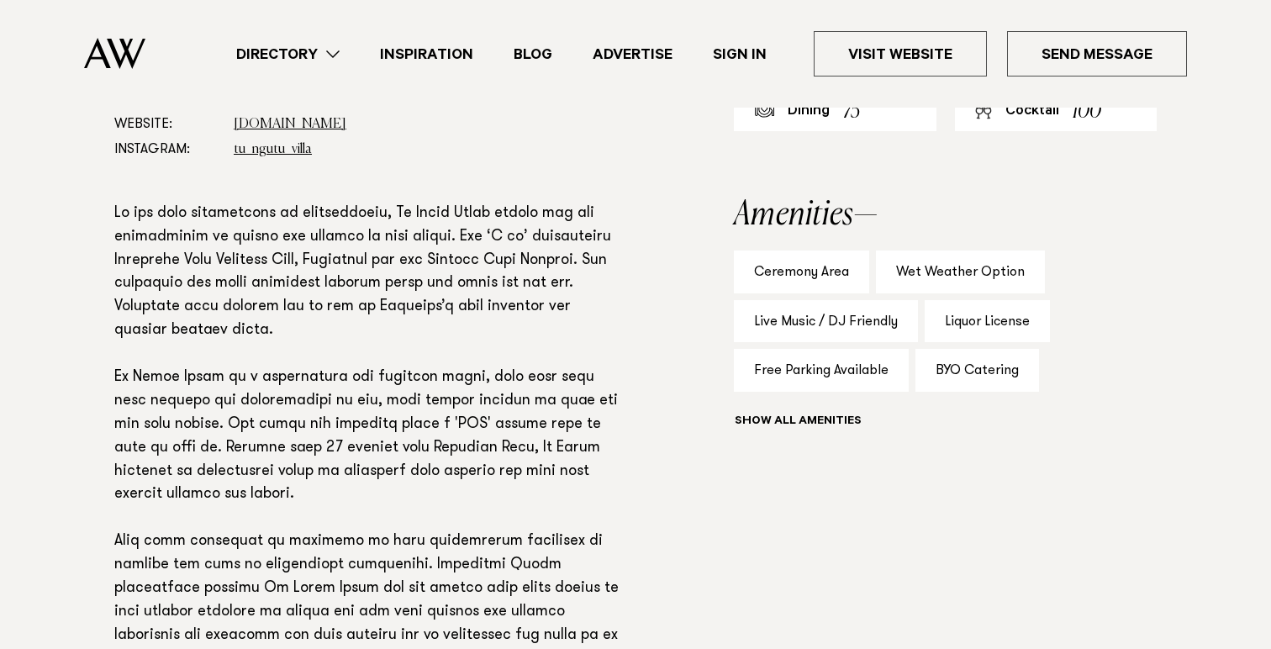
scroll to position [790, 0]
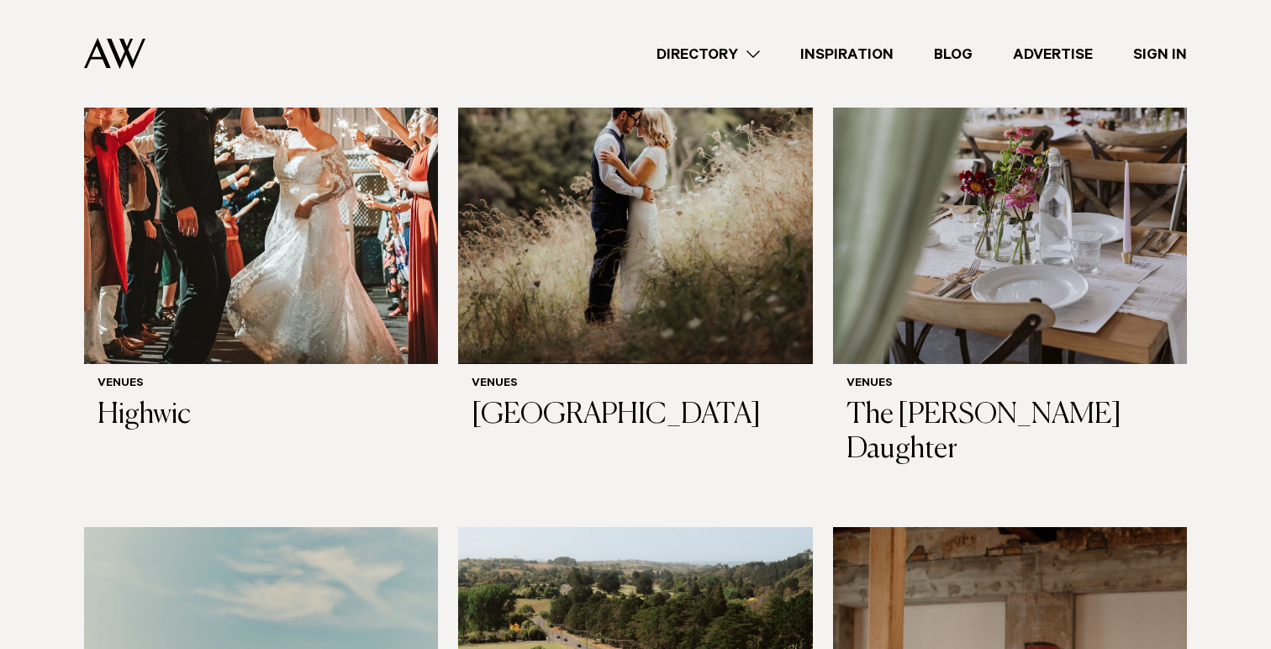
scroll to position [7475, 0]
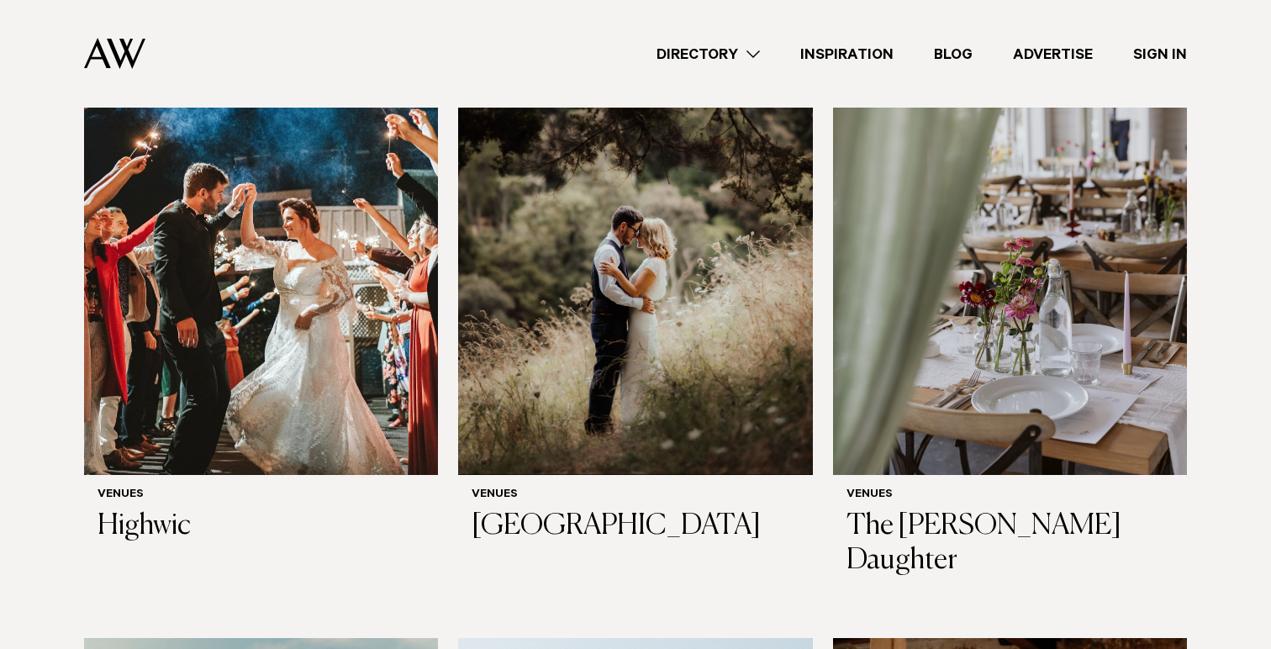
click at [703, 53] on link "Directory" at bounding box center [708, 54] width 144 height 23
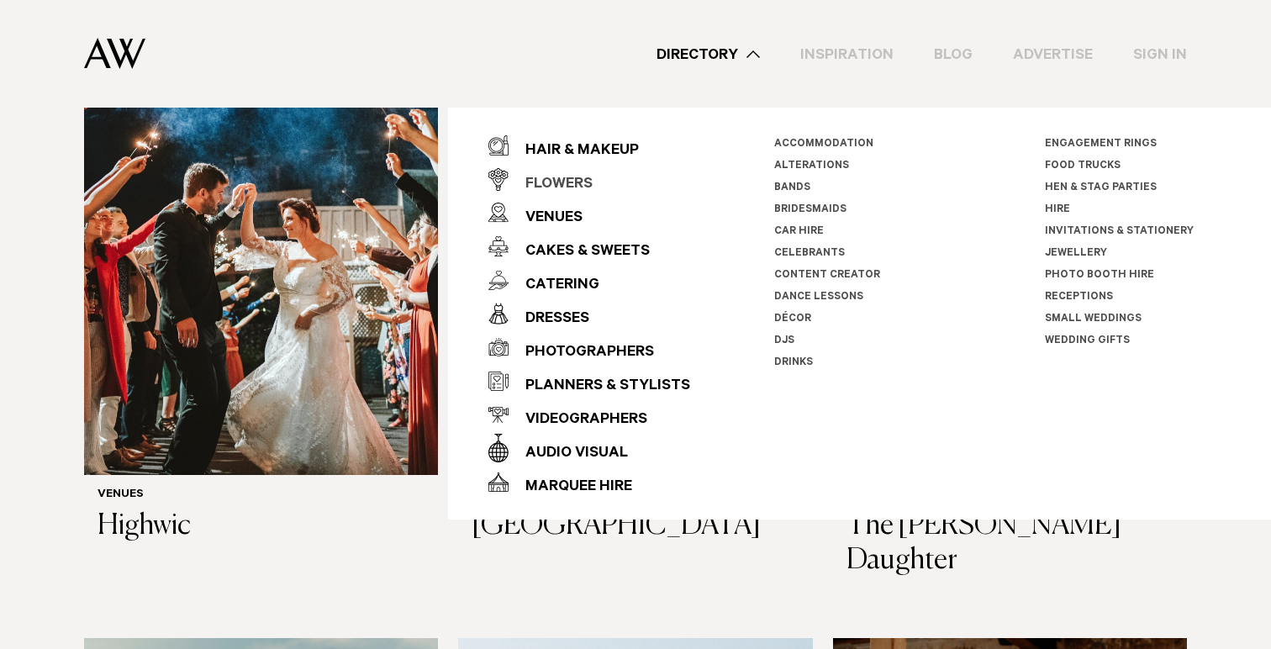
click at [564, 183] on div "Flowers" at bounding box center [550, 185] width 84 height 34
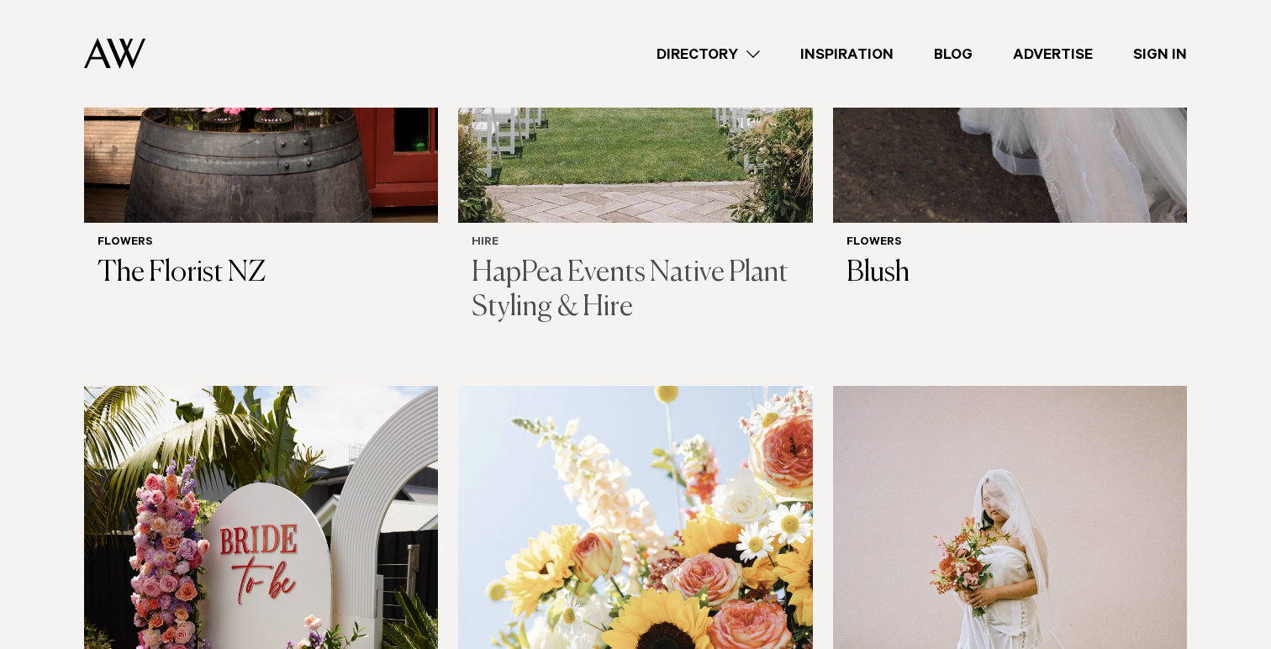
scroll to position [1473, 0]
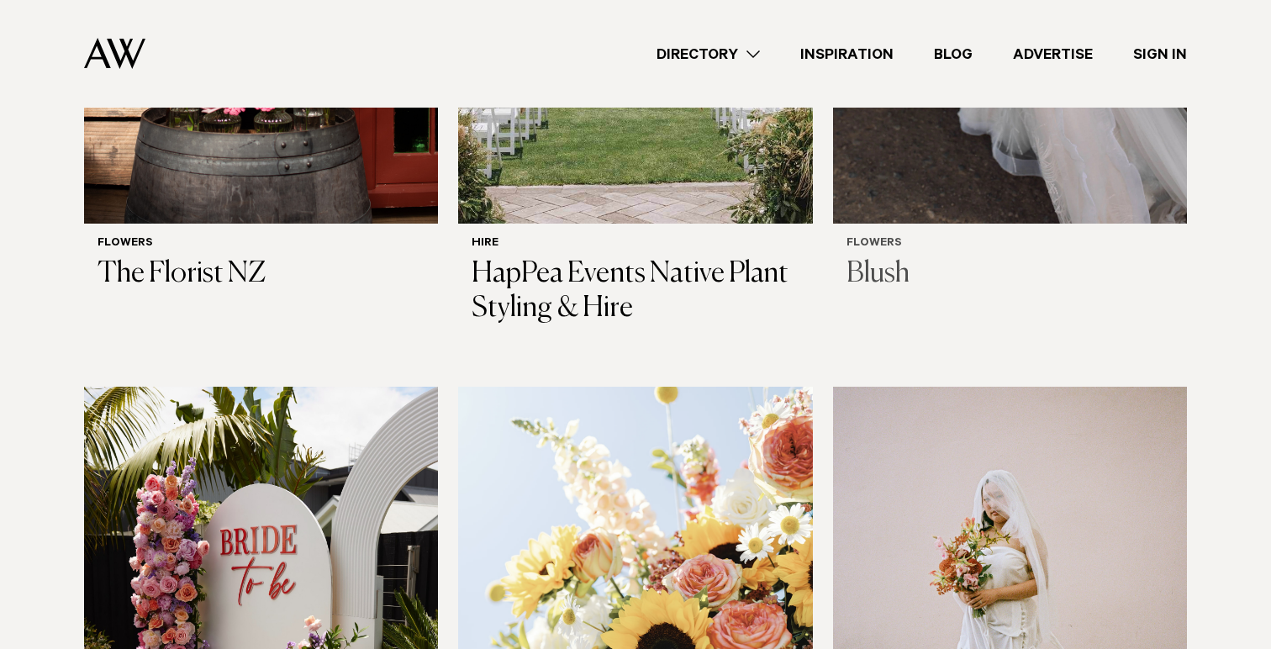
click at [888, 270] on h3 "Blush" at bounding box center [1009, 274] width 327 height 34
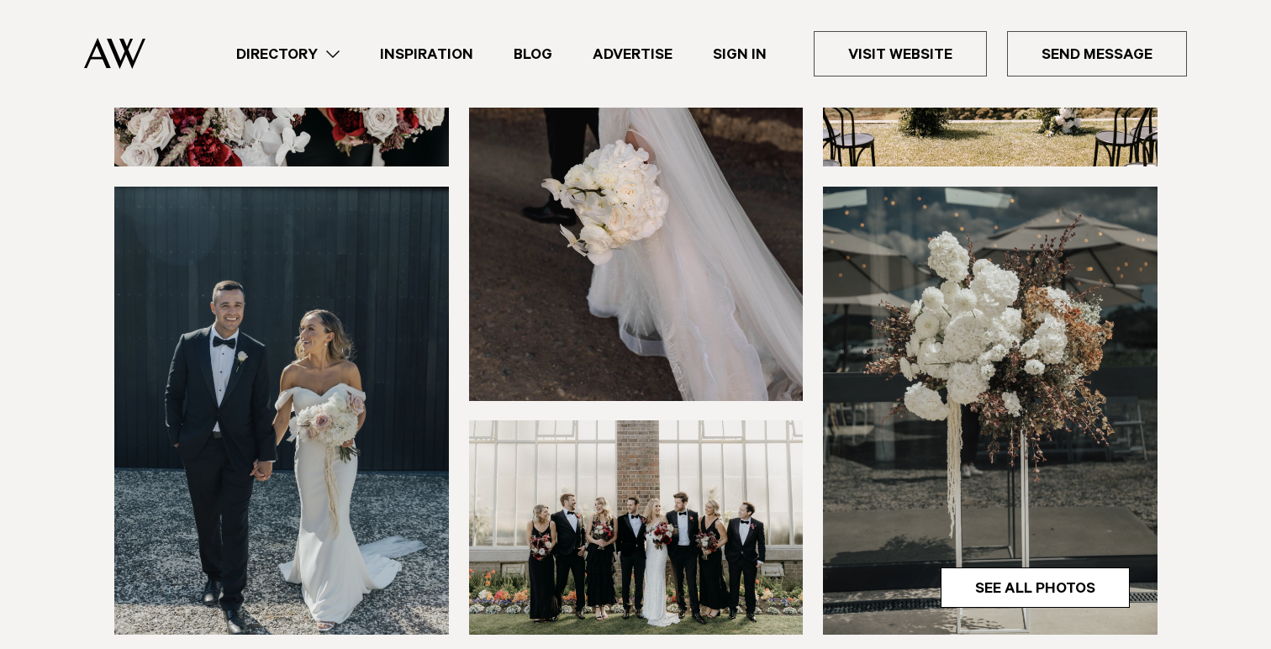
scroll to position [228, 0]
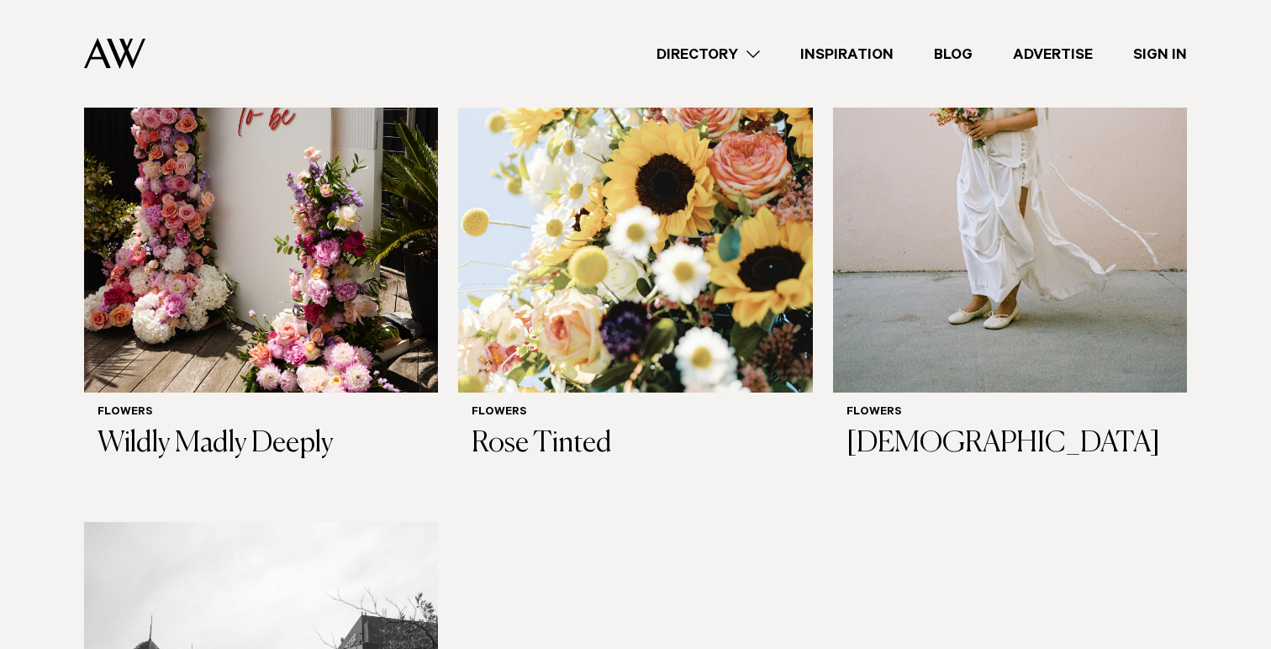
scroll to position [1927, 0]
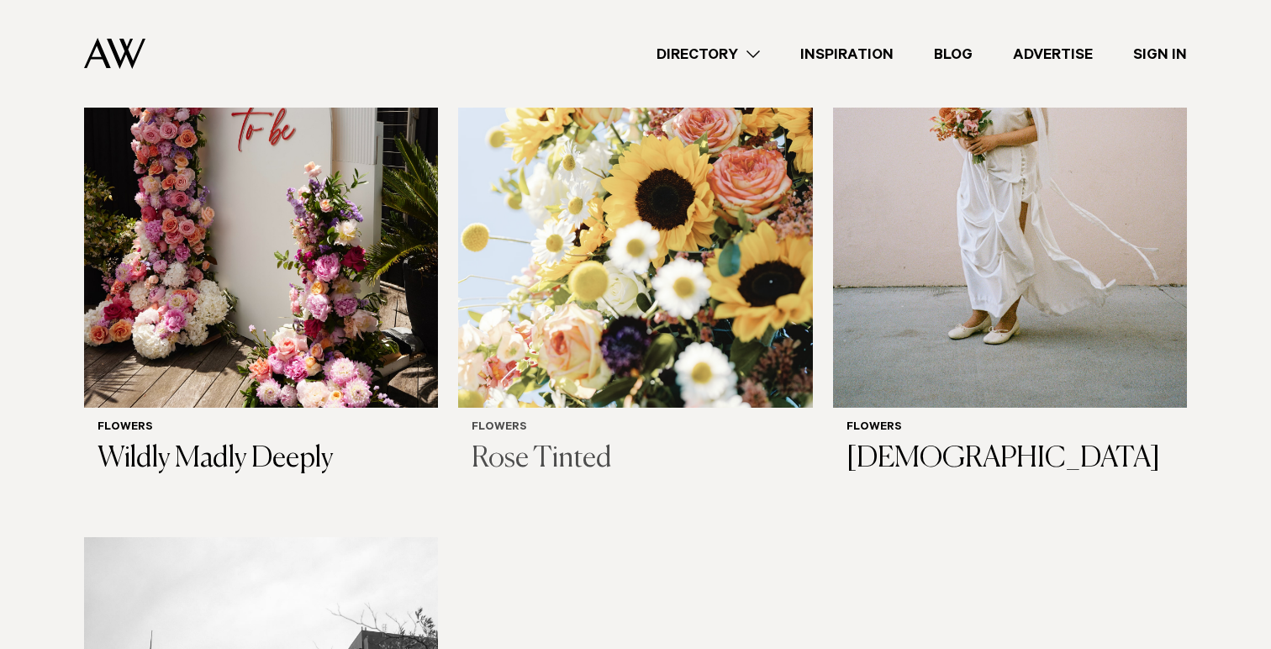
click at [562, 463] on h3 "Rose Tinted" at bounding box center [634, 459] width 327 height 34
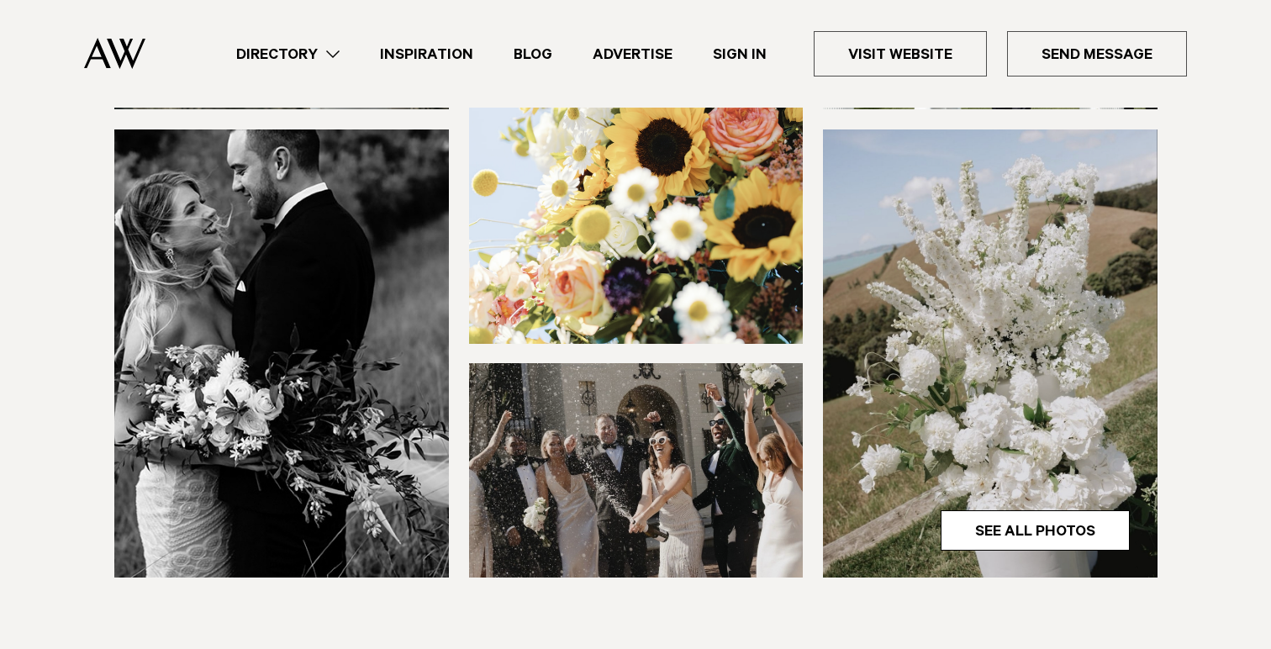
scroll to position [400, 0]
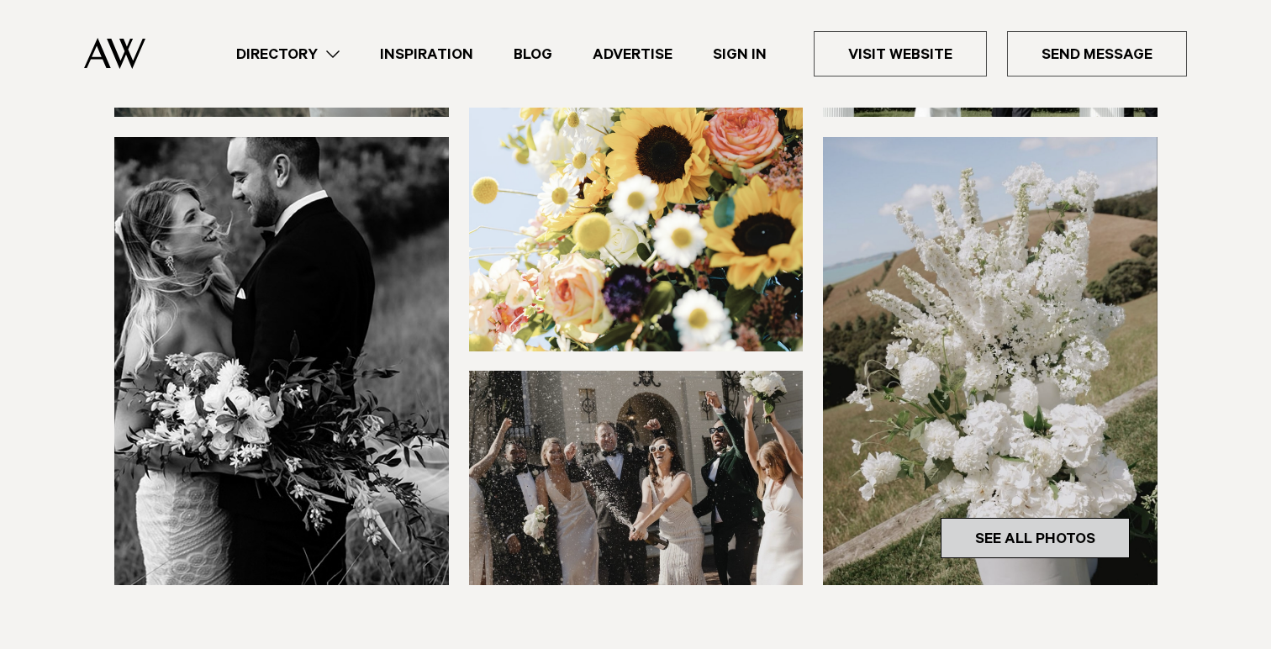
click at [1014, 535] on link "See All Photos" at bounding box center [1034, 538] width 189 height 40
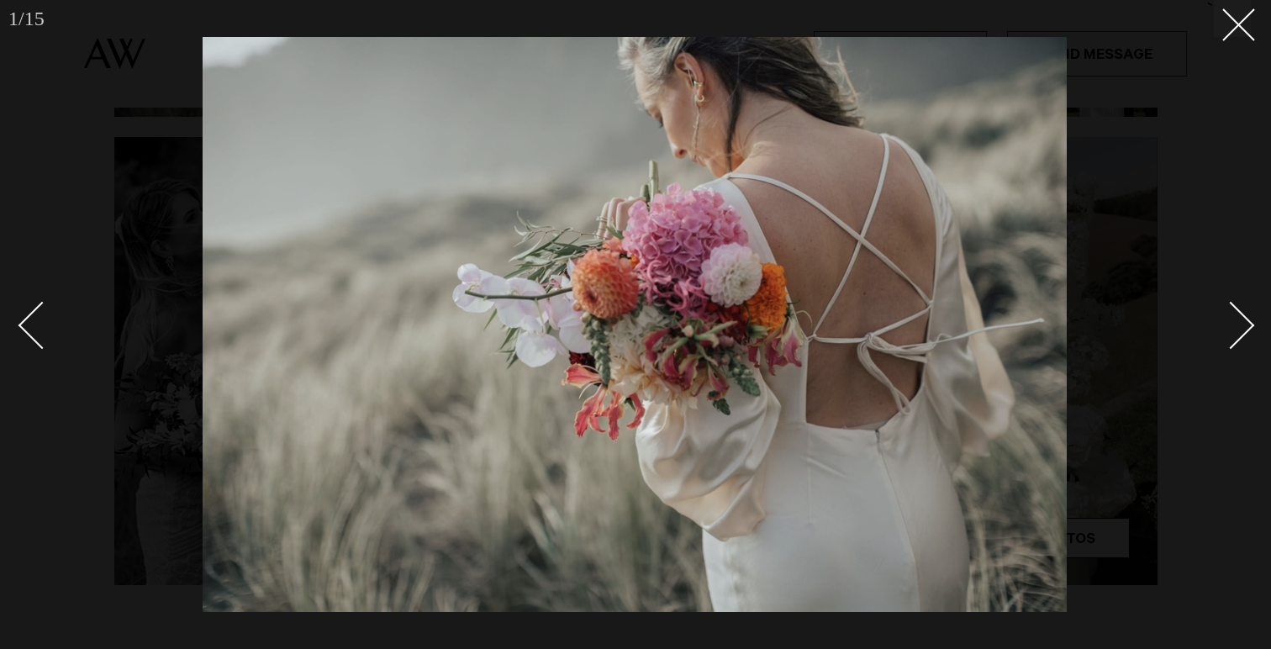
click at [1235, 310] on div "Next slide" at bounding box center [1231, 326] width 48 height 48
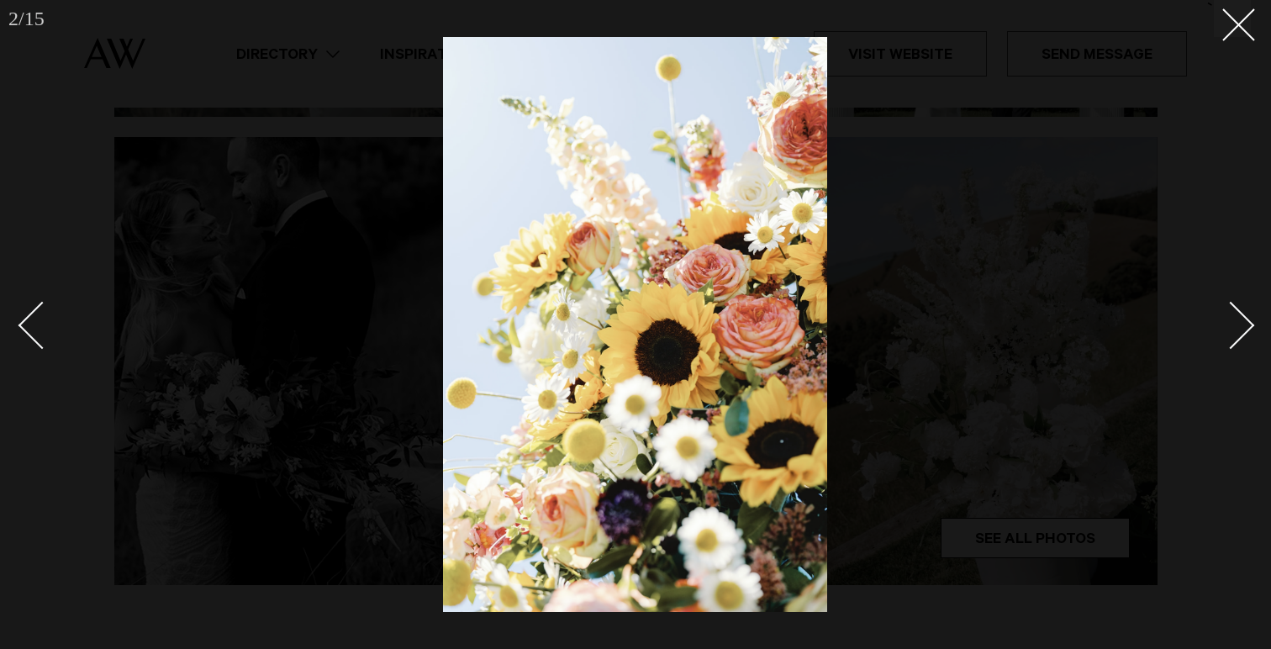
click at [1235, 310] on div "Next slide" at bounding box center [1231, 326] width 48 height 48
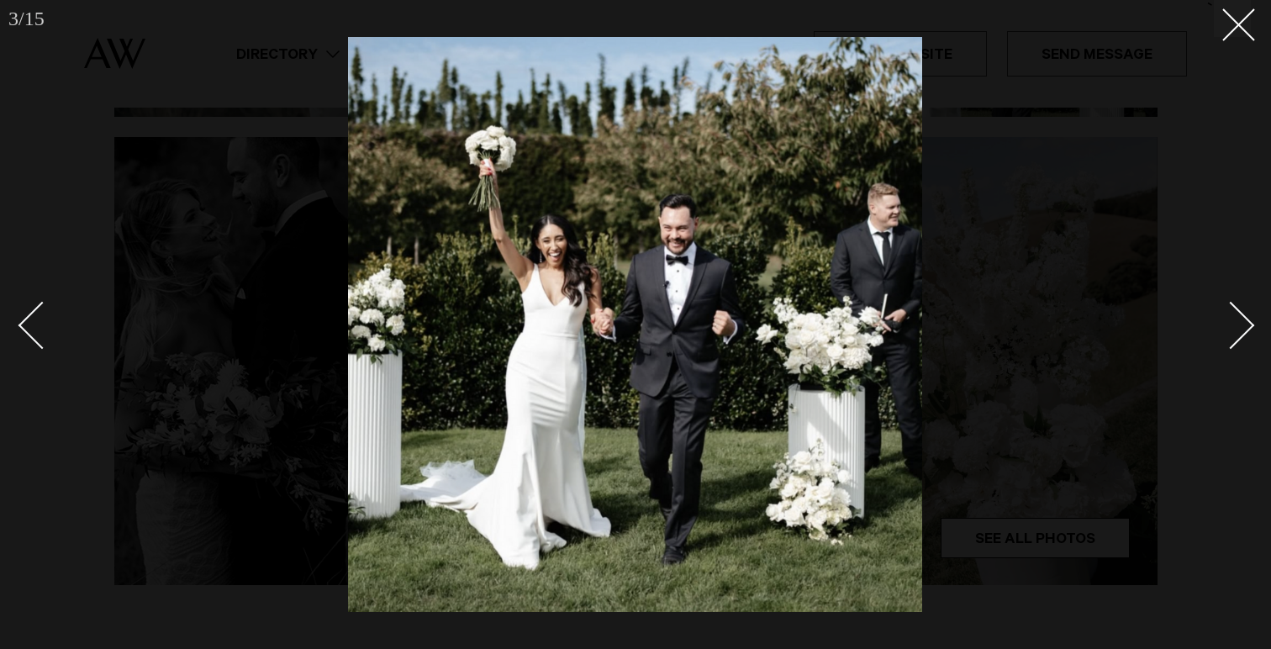
click at [1235, 310] on div "Next slide" at bounding box center [1231, 326] width 48 height 48
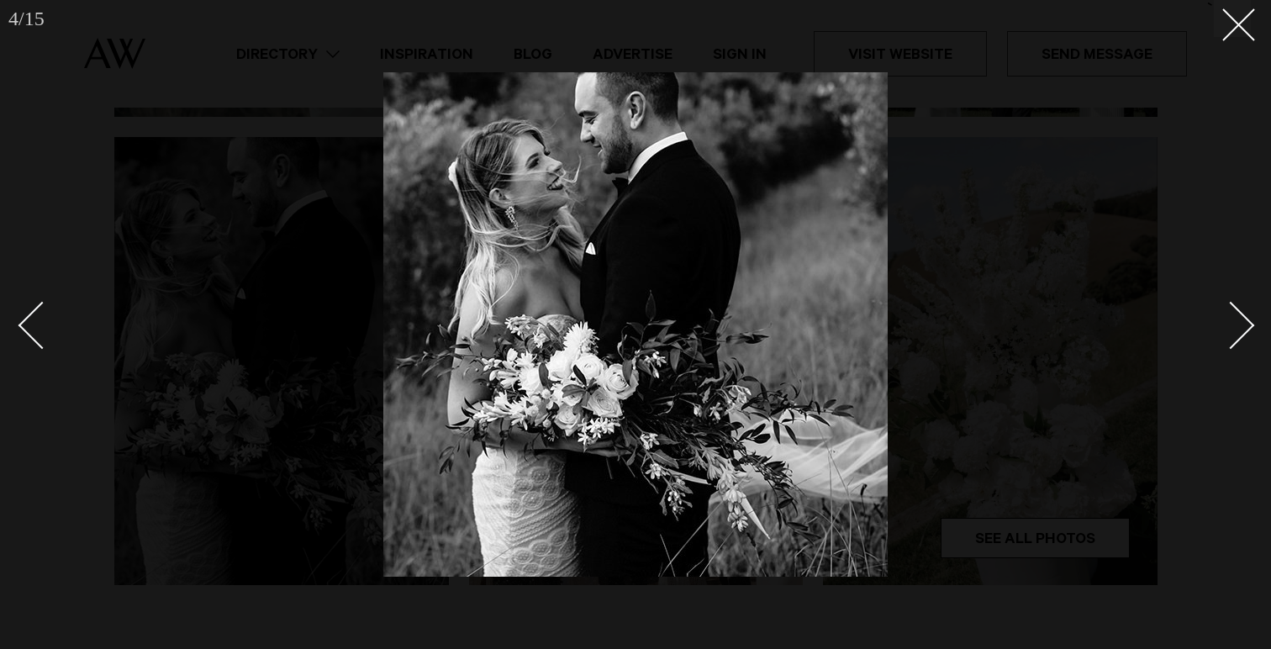
click at [1235, 310] on div "Next slide" at bounding box center [1231, 326] width 48 height 48
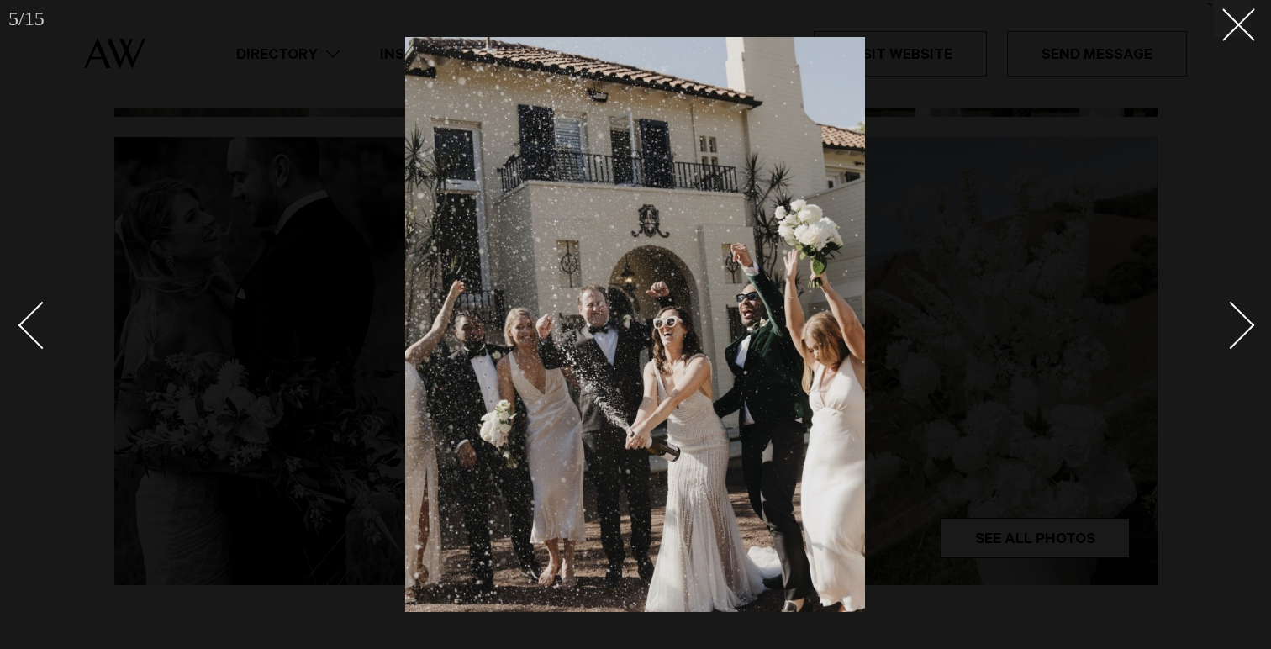
click at [1235, 310] on div "Next slide" at bounding box center [1231, 326] width 48 height 48
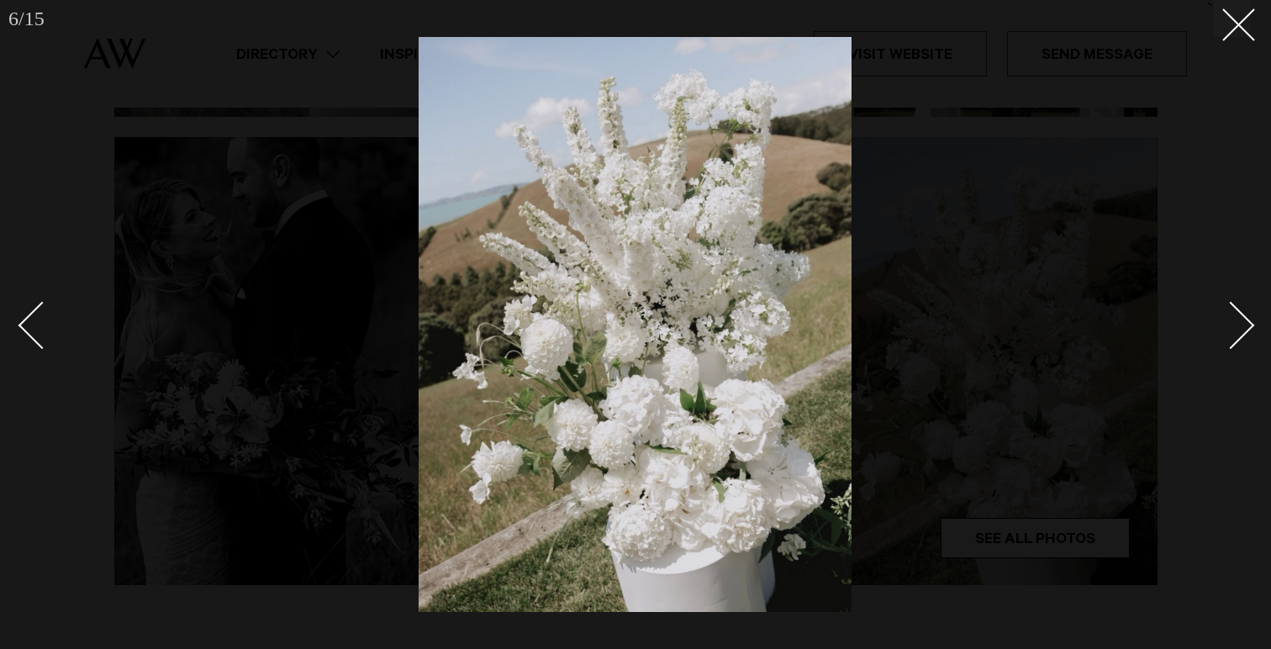
click at [1235, 310] on div "Next slide" at bounding box center [1231, 326] width 48 height 48
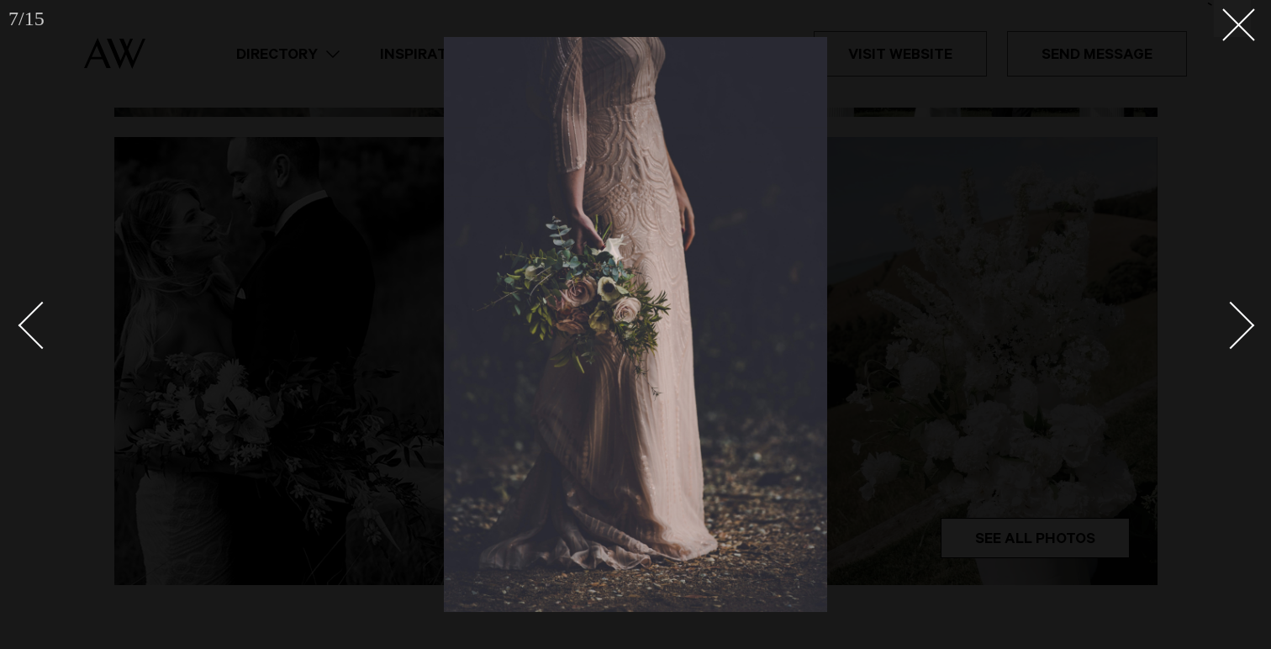
click at [1235, 310] on div "Next slide" at bounding box center [1231, 326] width 48 height 48
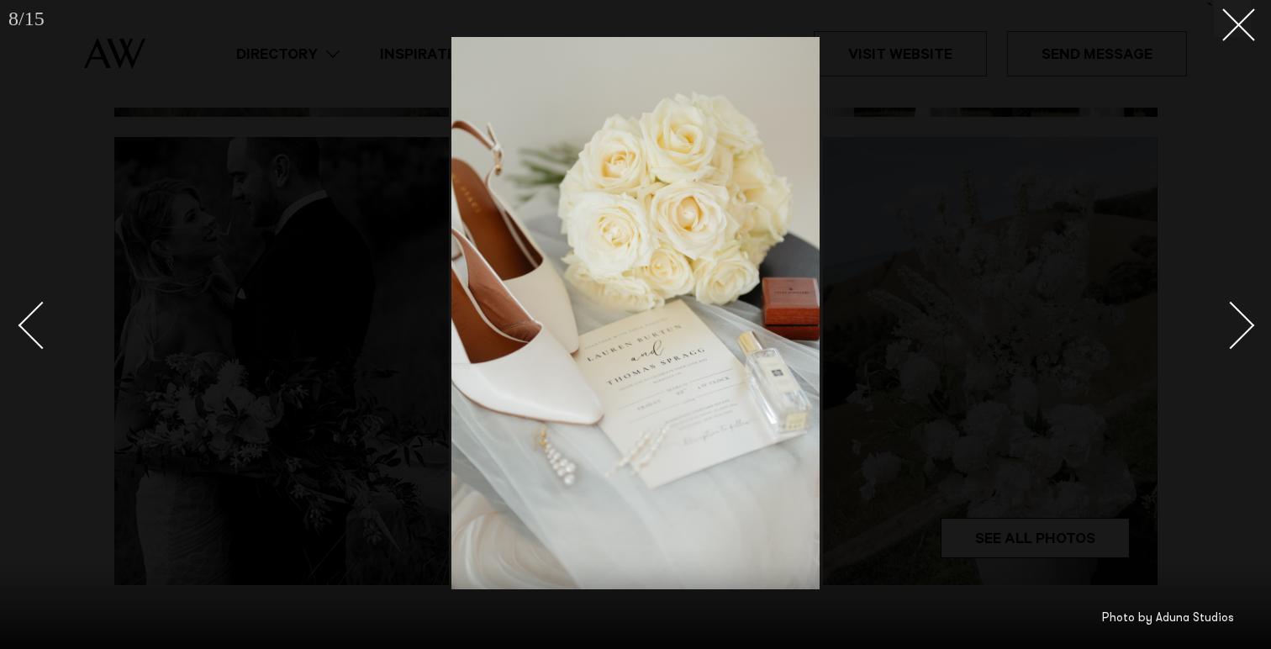
click at [1235, 310] on div "Next slide" at bounding box center [1231, 326] width 48 height 48
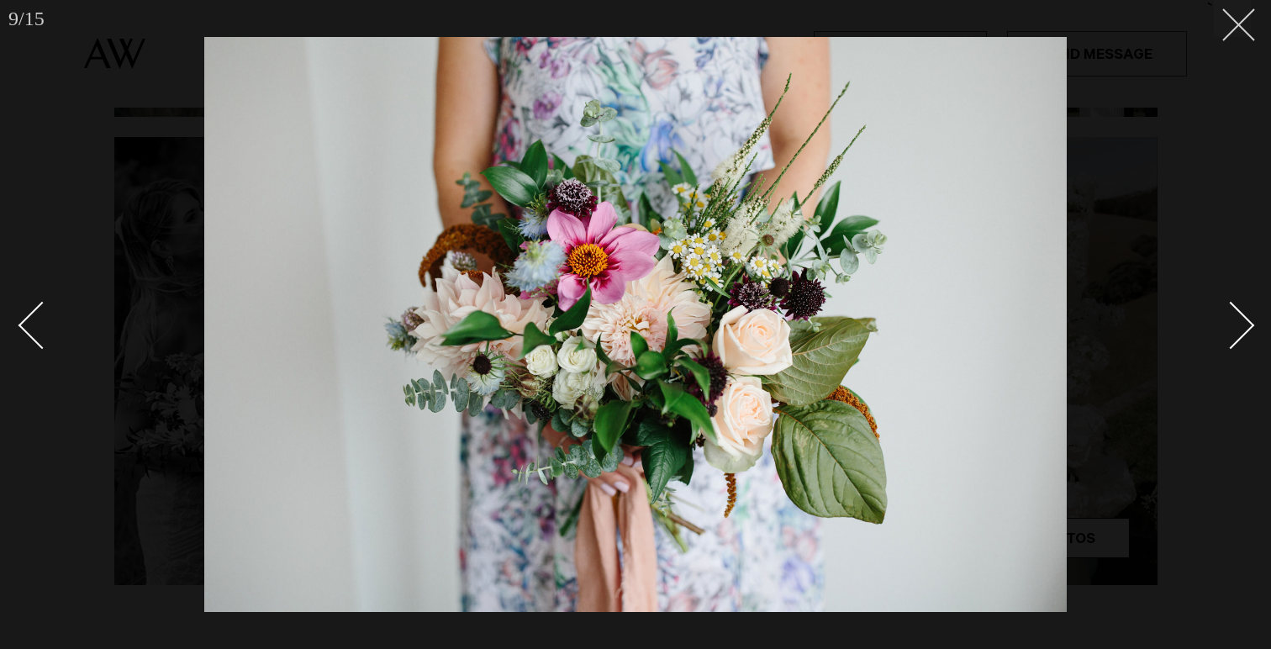
click at [1242, 36] on button at bounding box center [1232, 18] width 37 height 37
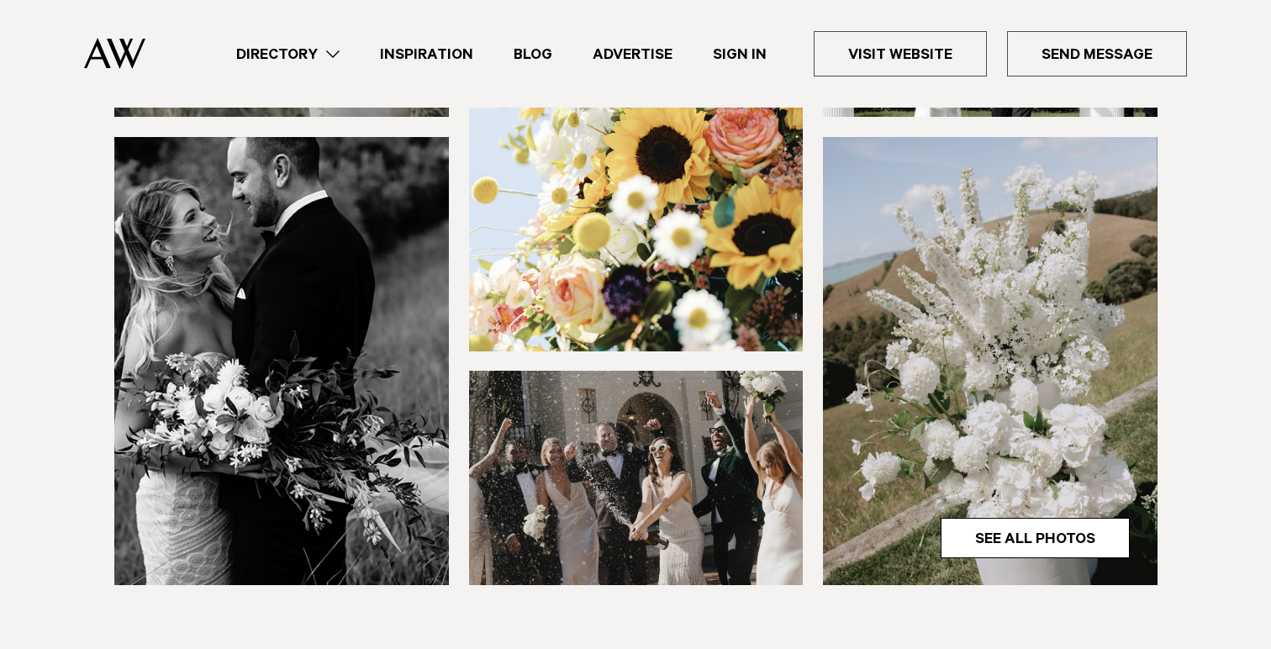
click at [326, 45] on link "Directory" at bounding box center [288, 54] width 144 height 23
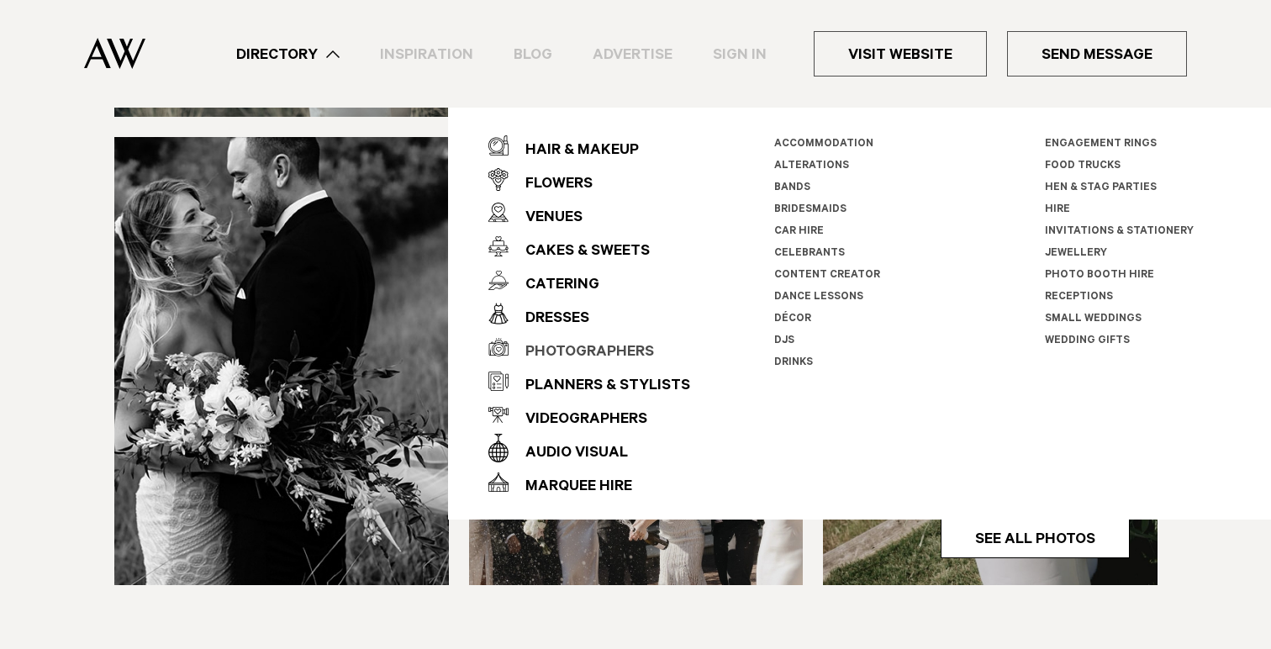
click at [603, 351] on div "Photographers" at bounding box center [580, 353] width 145 height 34
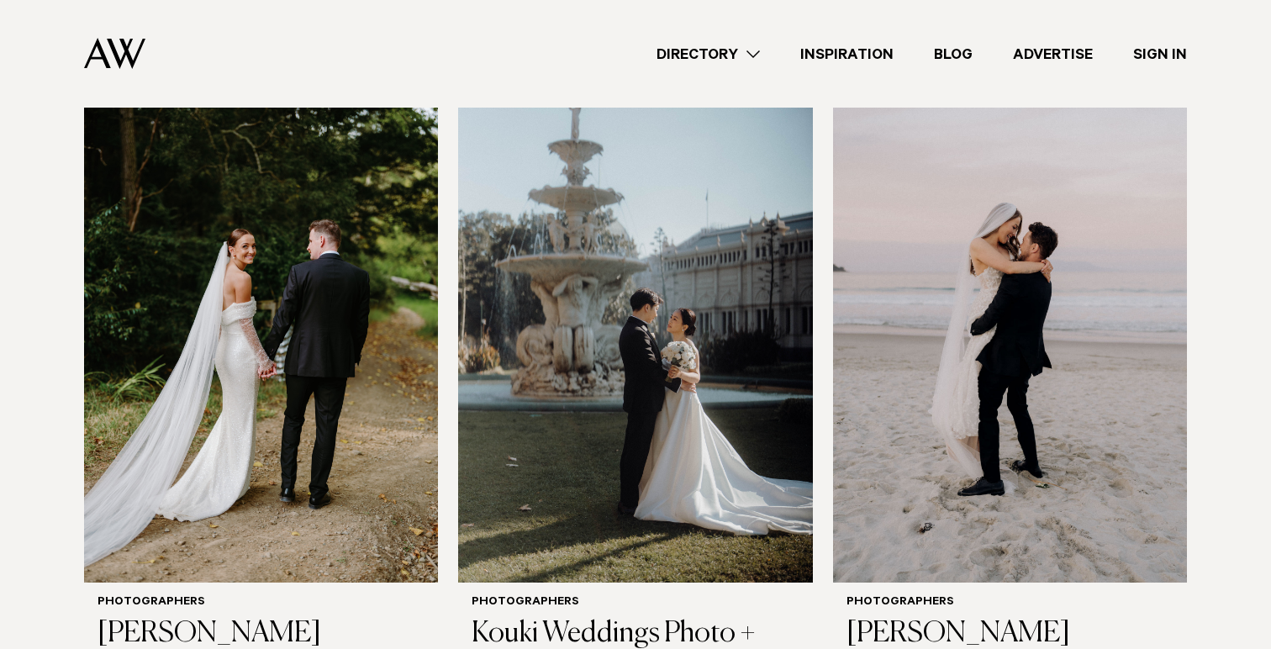
scroll to position [566, 0]
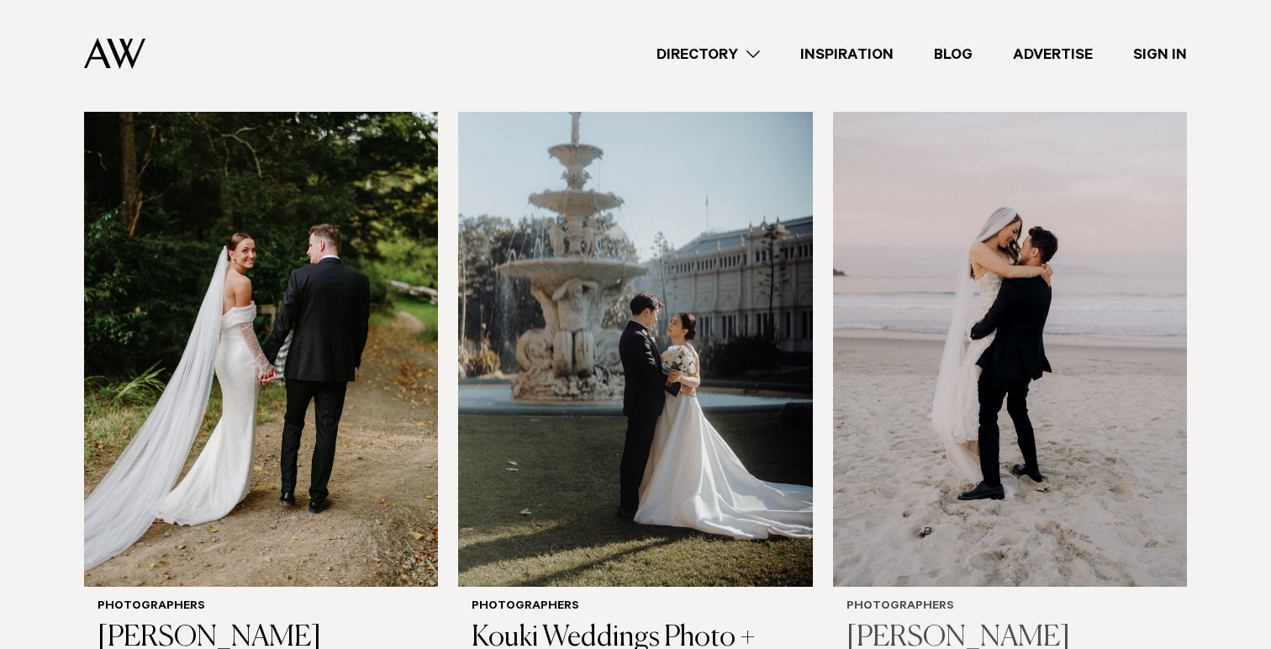
click at [977, 621] on h3 "Rebecca Bradley Photography" at bounding box center [1009, 655] width 327 height 69
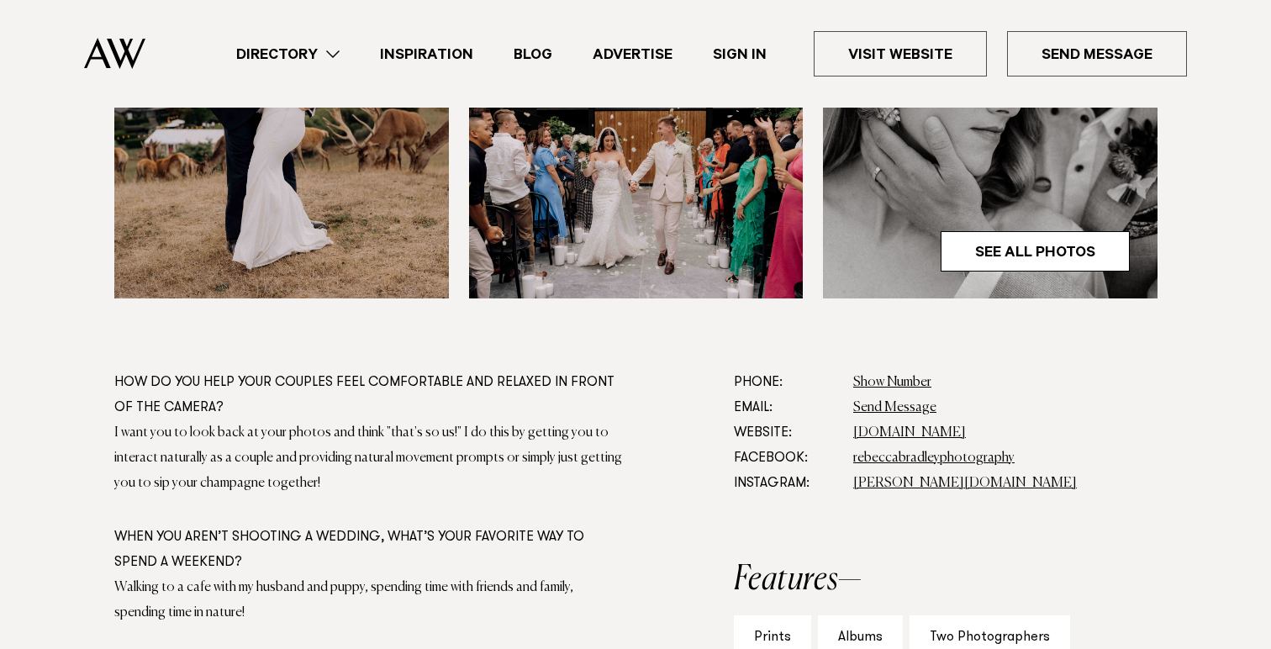
scroll to position [756, 0]
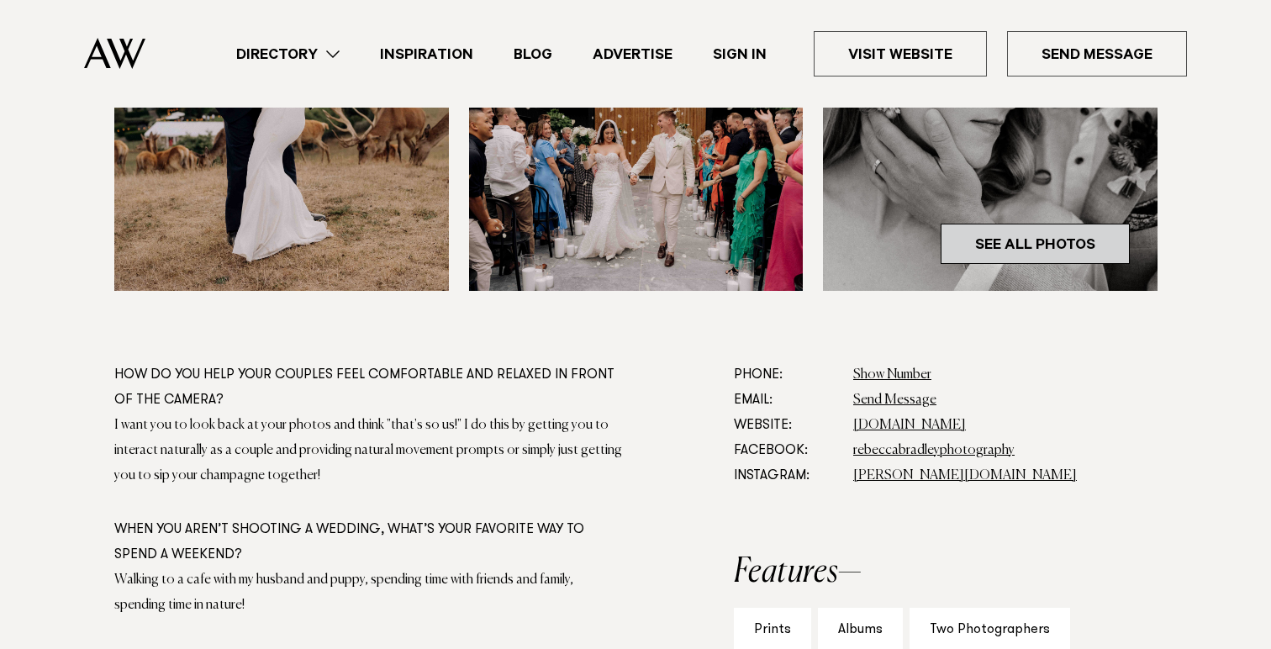
click at [1077, 255] on link "See All Photos" at bounding box center [1034, 244] width 189 height 40
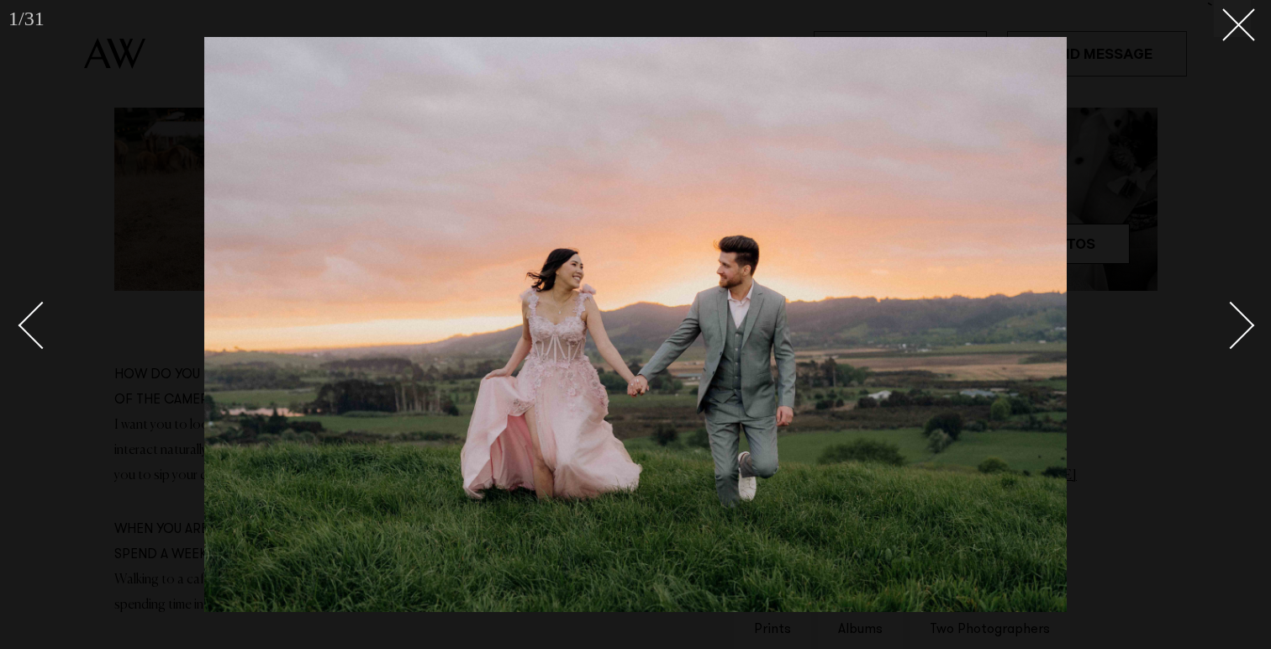
click at [1227, 305] on div "Next slide" at bounding box center [1231, 326] width 48 height 48
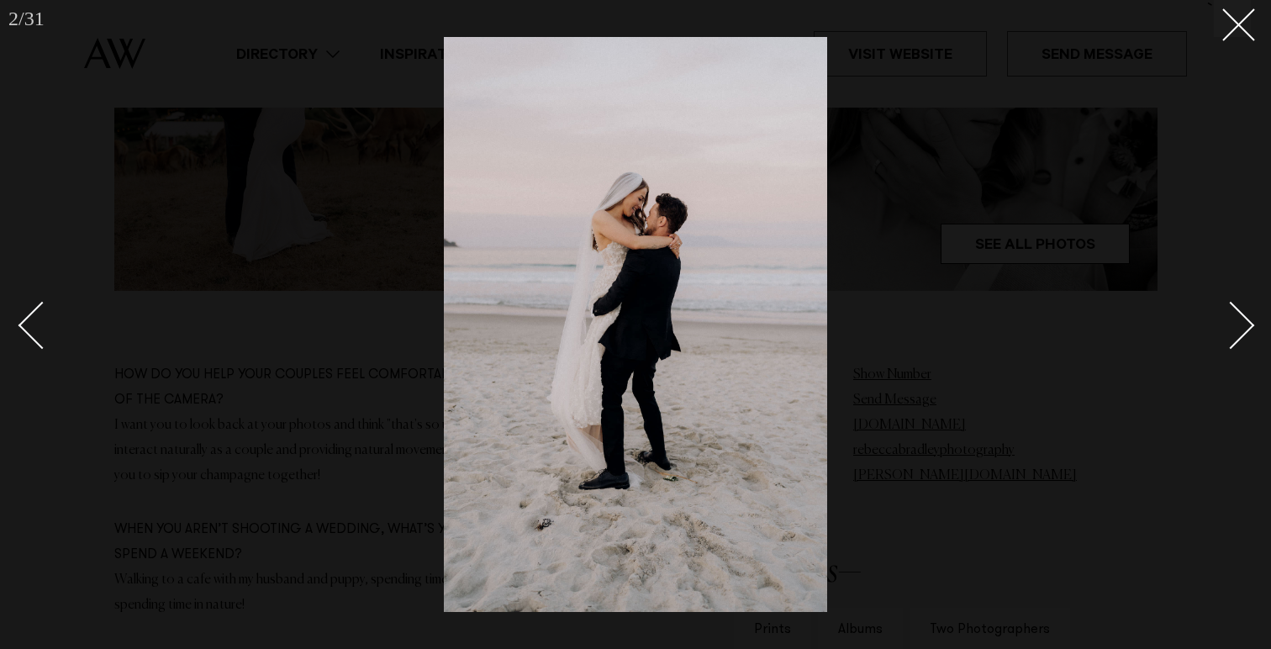
click at [1227, 305] on div "Next slide" at bounding box center [1231, 326] width 48 height 48
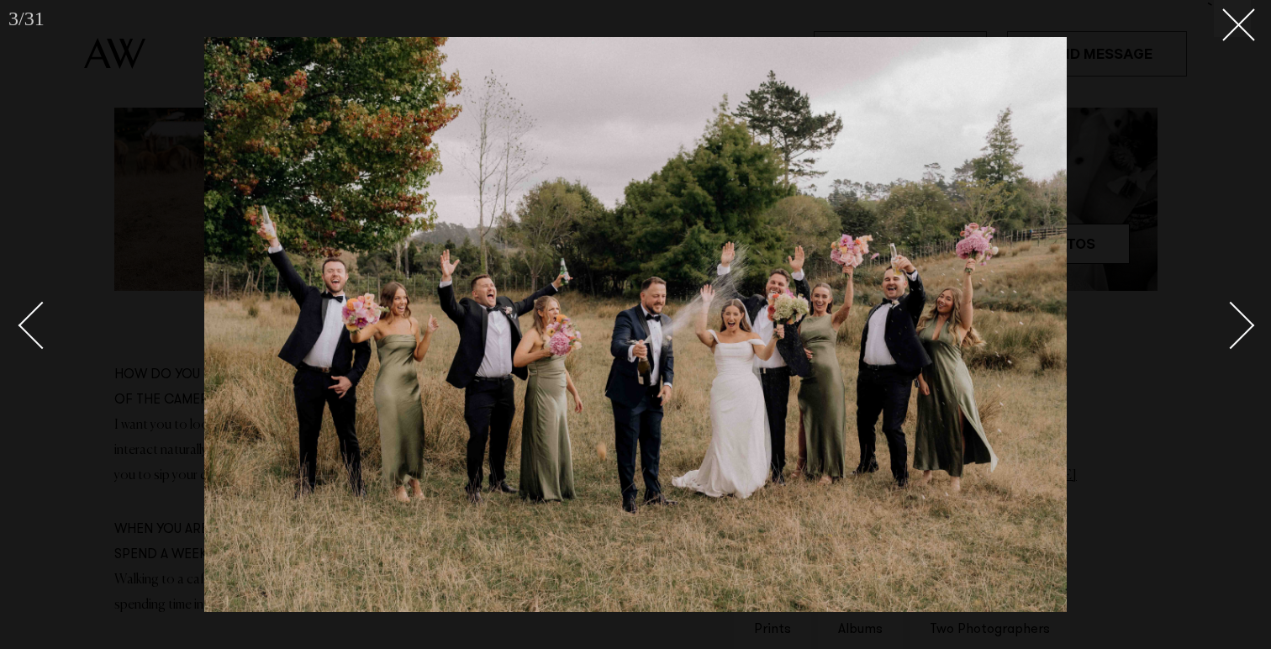
click at [1225, 303] on link at bounding box center [1221, 324] width 59 height 84
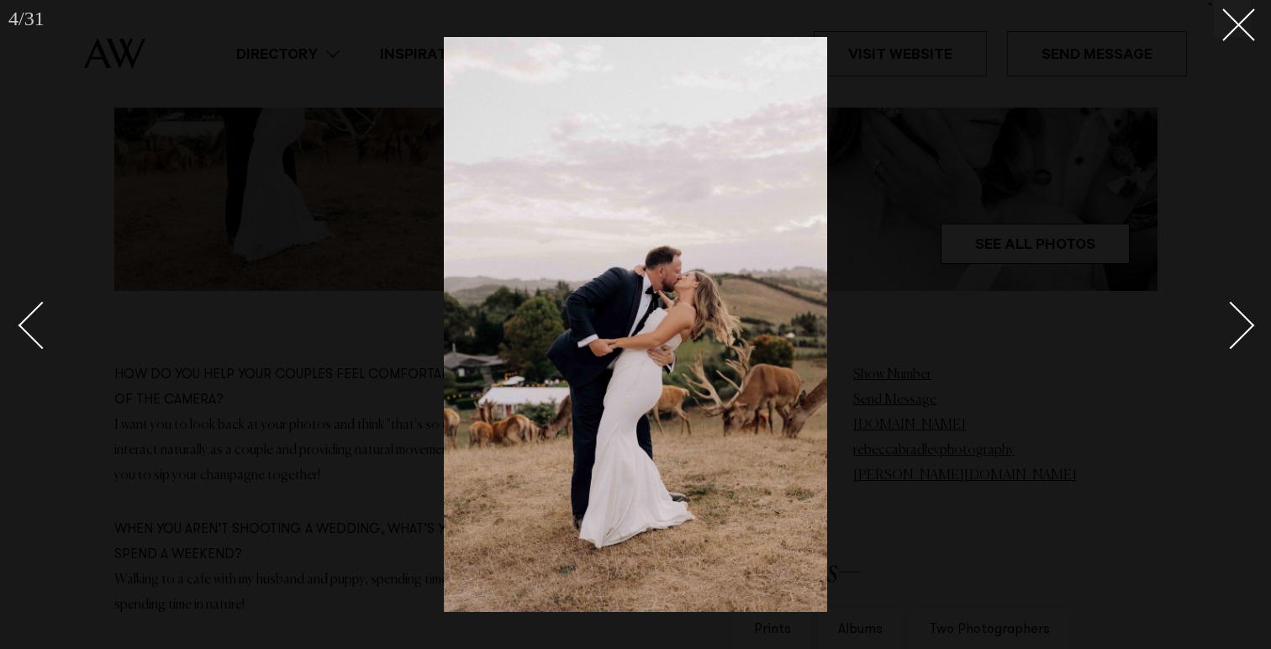
click at [1235, 318] on div "Next slide" at bounding box center [1231, 326] width 48 height 48
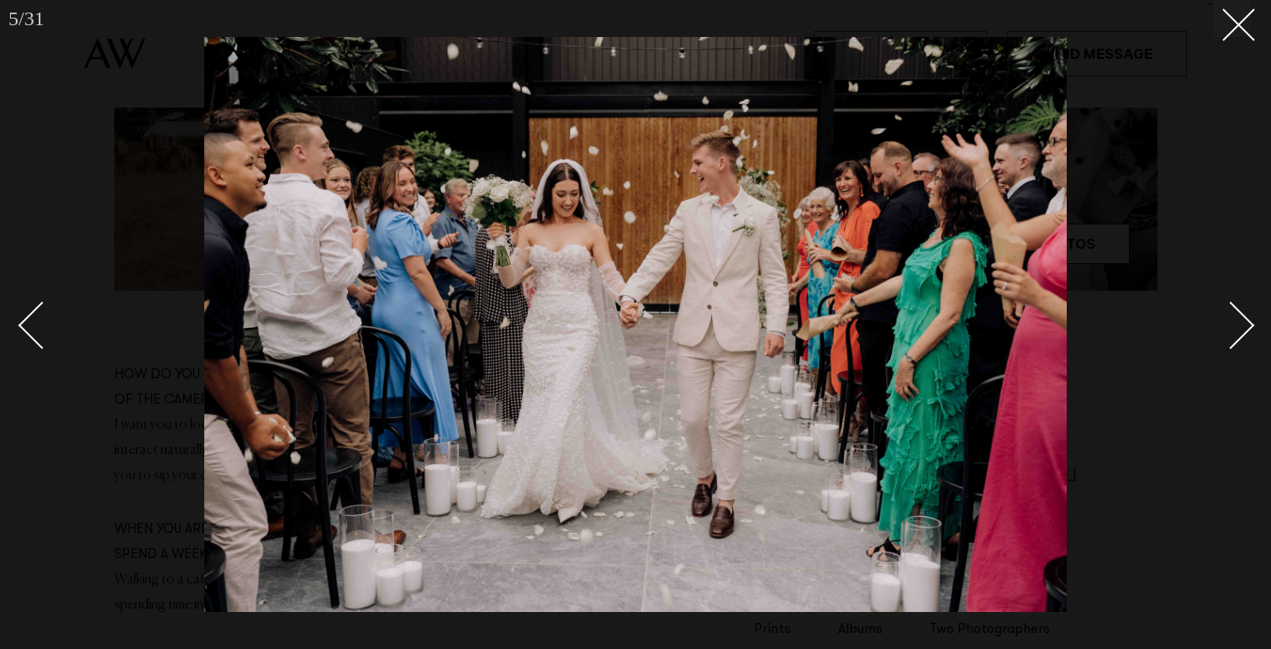
click at [1237, 318] on div "Next slide" at bounding box center [1231, 326] width 48 height 48
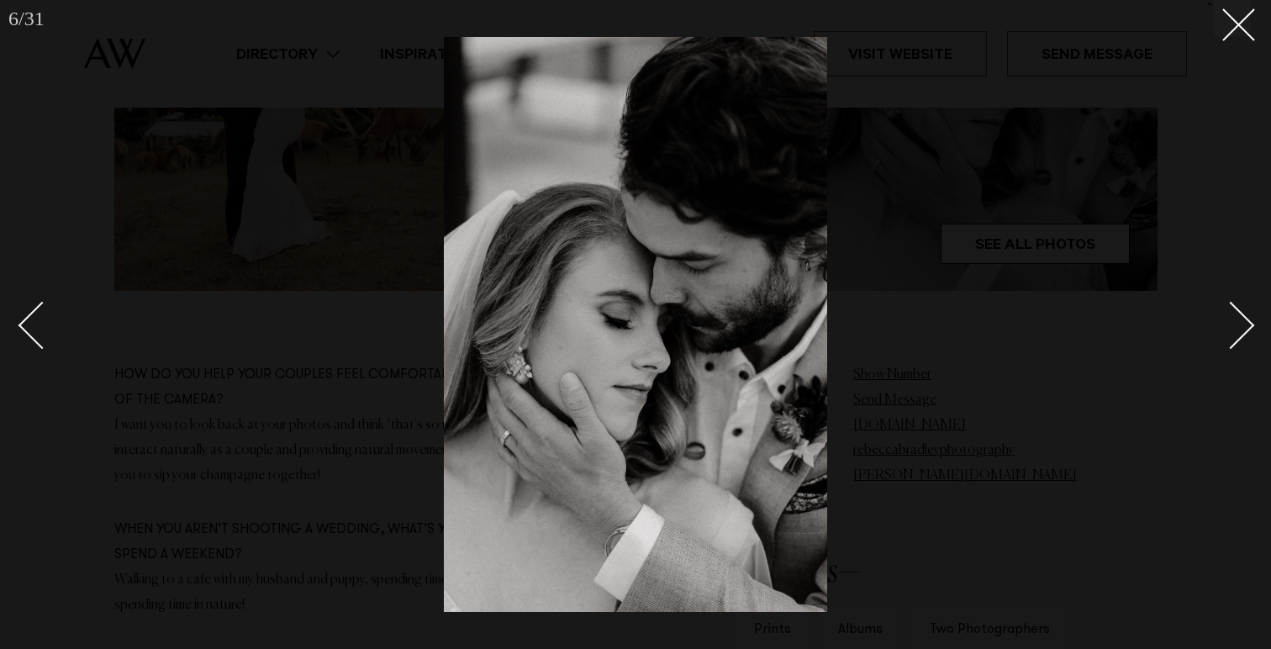
click at [1237, 318] on div "Next slide" at bounding box center [1231, 326] width 48 height 48
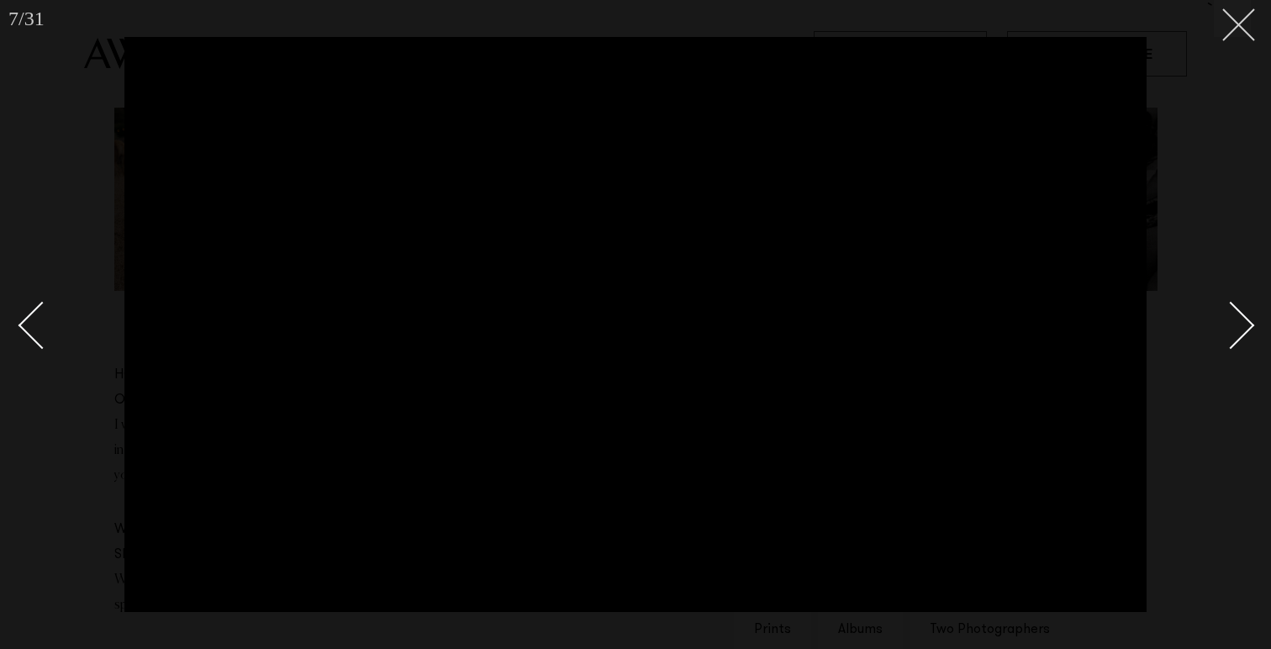
click at [1244, 21] on button at bounding box center [1232, 18] width 37 height 37
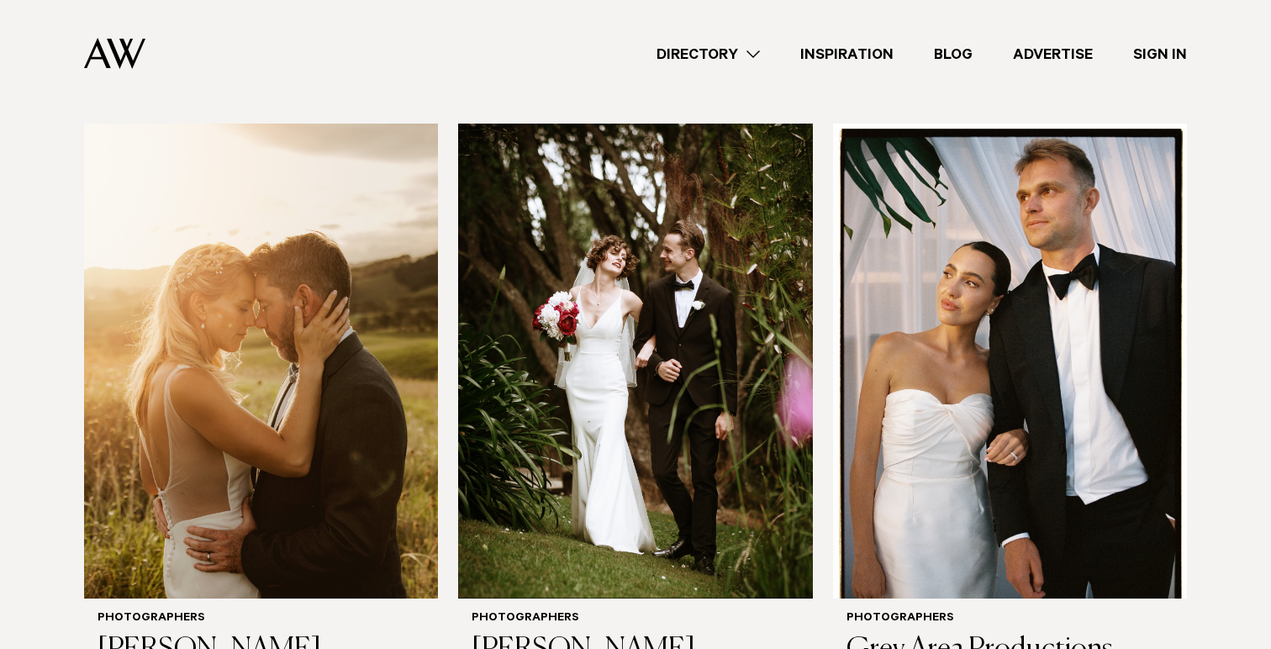
scroll to position [5667, 0]
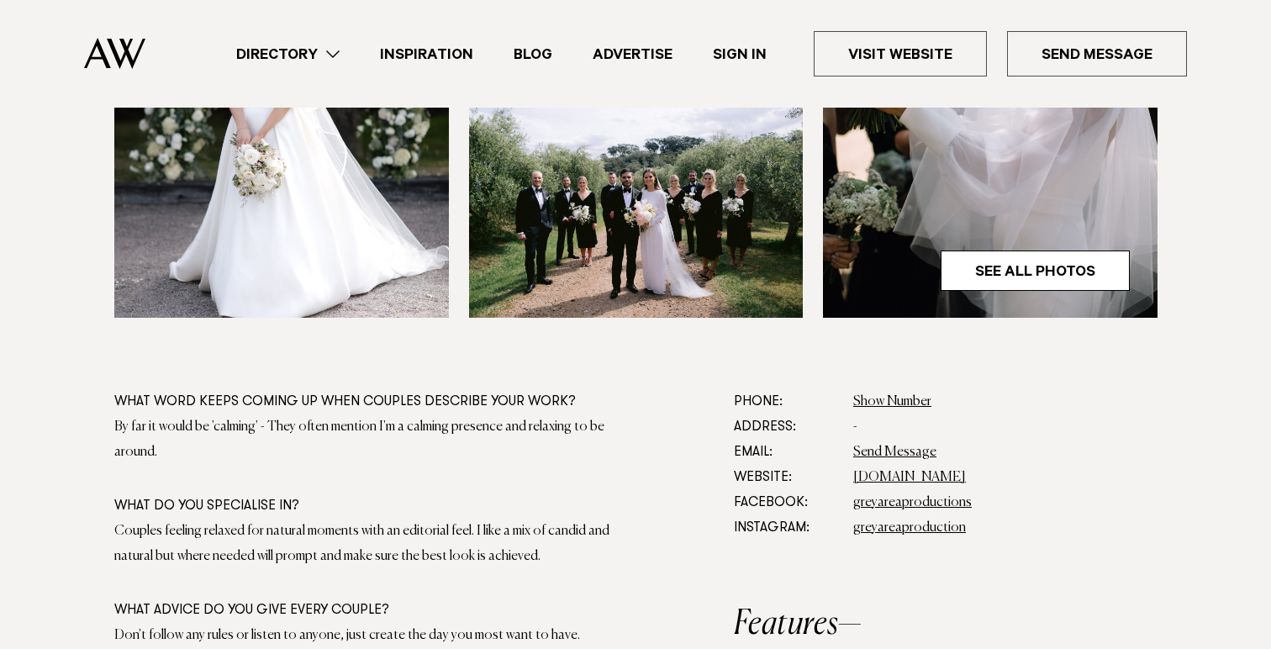
scroll to position [730, 0]
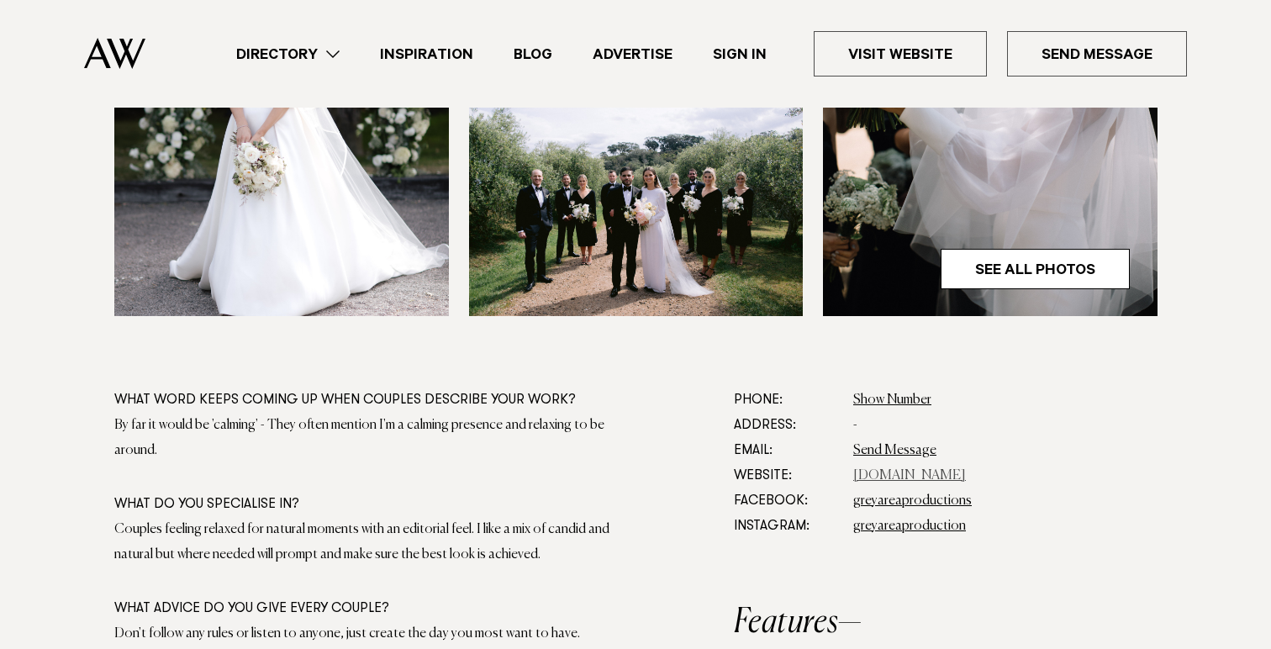
click at [934, 478] on link "[DOMAIN_NAME]" at bounding box center [909, 475] width 113 height 13
